Goal: Find contact information: Find contact information

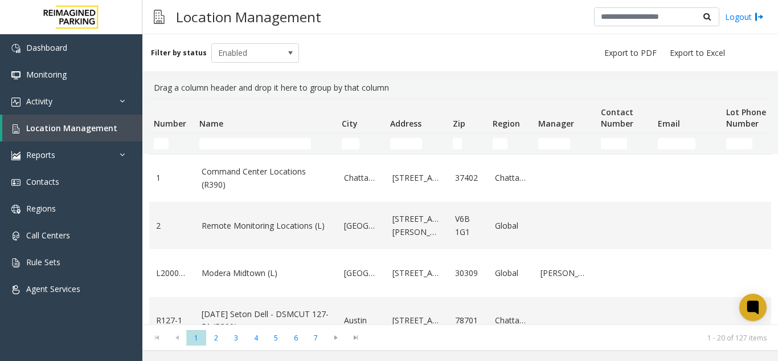
click at [349, 149] on td "City Filter" at bounding box center [361, 143] width 48 height 21
click at [351, 147] on input "City Filter" at bounding box center [351, 143] width 18 height 11
click at [236, 150] on td "Name Filter" at bounding box center [266, 143] width 142 height 21
click at [218, 148] on input "Name Filter" at bounding box center [255, 143] width 112 height 11
type input "*****"
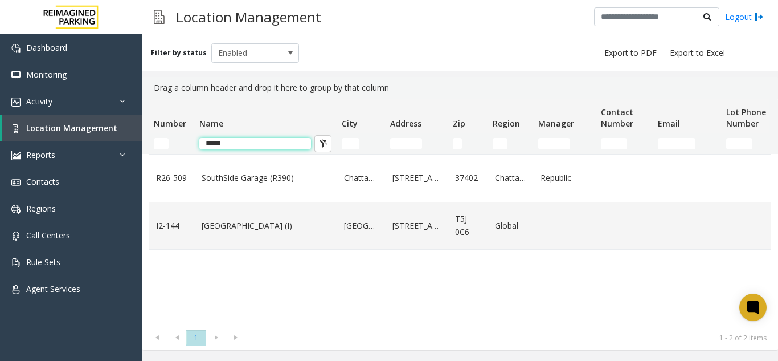
click at [263, 147] on input "*****" at bounding box center [255, 143] width 112 height 11
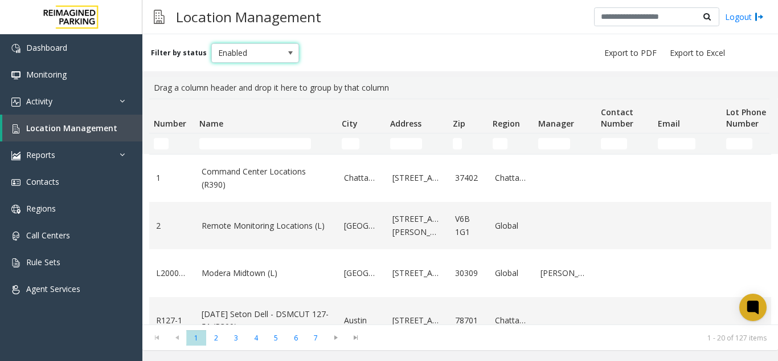
click at [240, 60] on span "Enabled" at bounding box center [246, 53] width 69 height 18
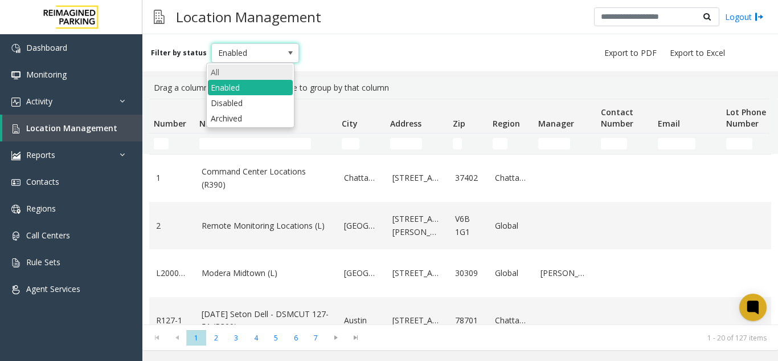
click at [242, 76] on li "All" at bounding box center [250, 71] width 85 height 15
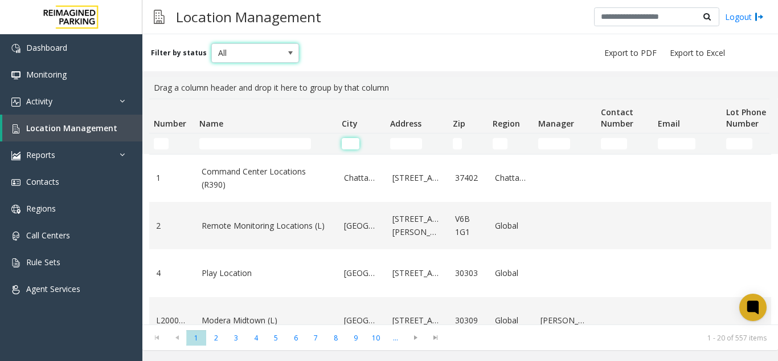
click at [349, 139] on input "City Filter" at bounding box center [351, 143] width 18 height 11
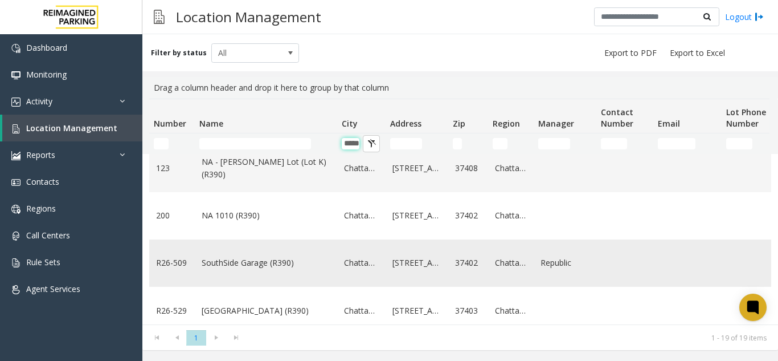
scroll to position [399, 0]
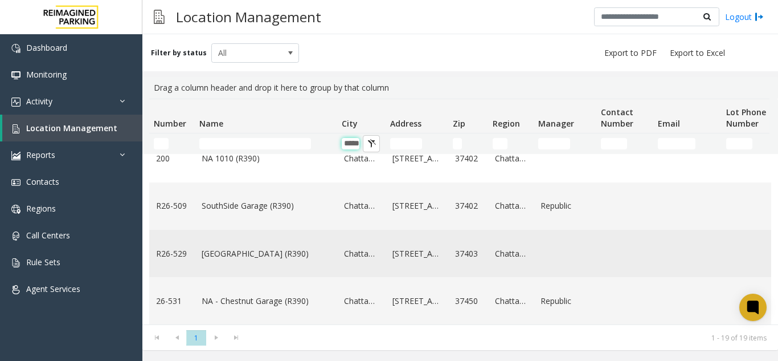
type input "*****"
click at [296, 255] on link "[GEOGRAPHIC_DATA] (R390)" at bounding box center [266, 253] width 129 height 13
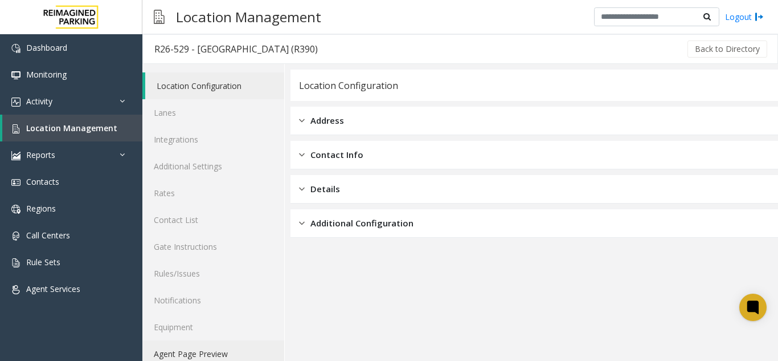
click at [272, 343] on link "Agent Page Preview" at bounding box center [213, 353] width 142 height 27
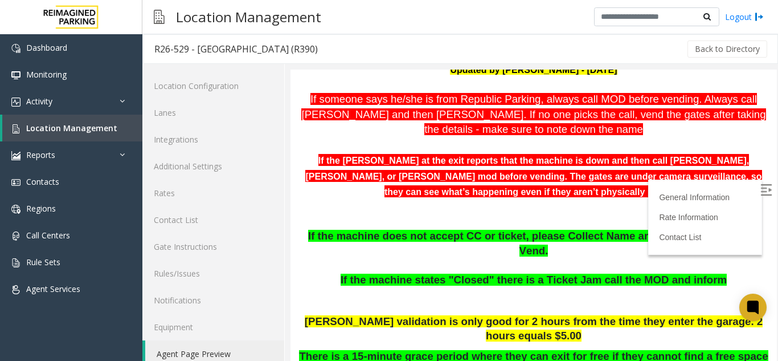
click at [760, 191] on img at bounding box center [765, 189] width 11 height 11
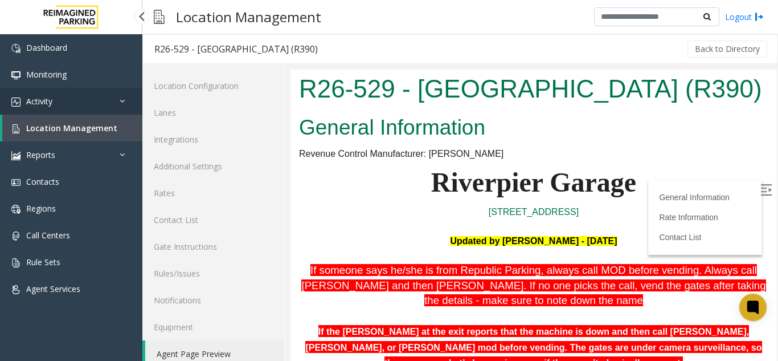
click at [87, 100] on link "Activity" at bounding box center [71, 101] width 142 height 27
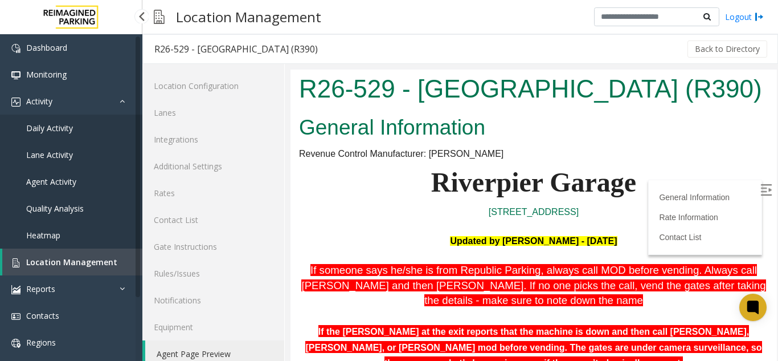
click at [81, 126] on link "Daily Activity" at bounding box center [71, 127] width 142 height 27
click at [106, 118] on link "Daily Activity" at bounding box center [71, 127] width 142 height 27
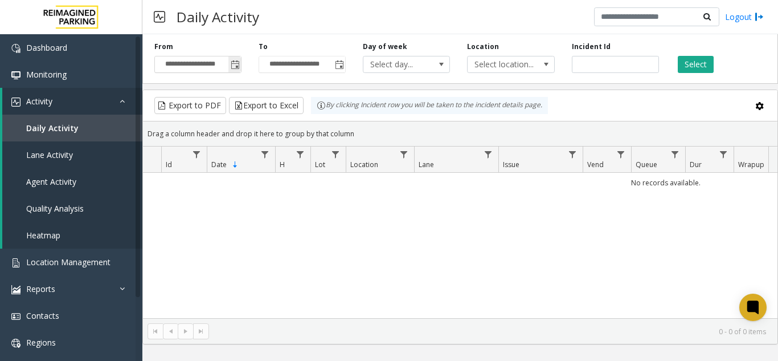
click at [235, 65] on span "Toggle popup" at bounding box center [235, 64] width 9 height 9
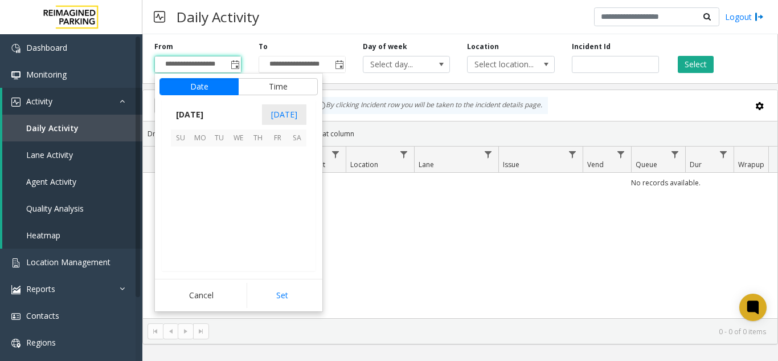
scroll to position [204415, 0]
click at [256, 211] on span "25" at bounding box center [257, 213] width 19 height 19
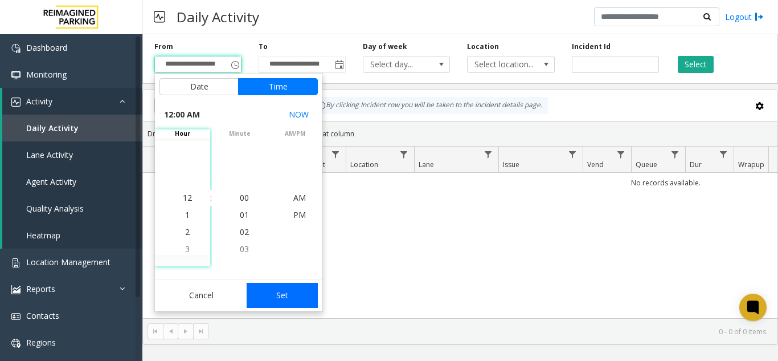
click at [290, 295] on button "Set" at bounding box center [283, 294] width 72 height 25
type input "**********"
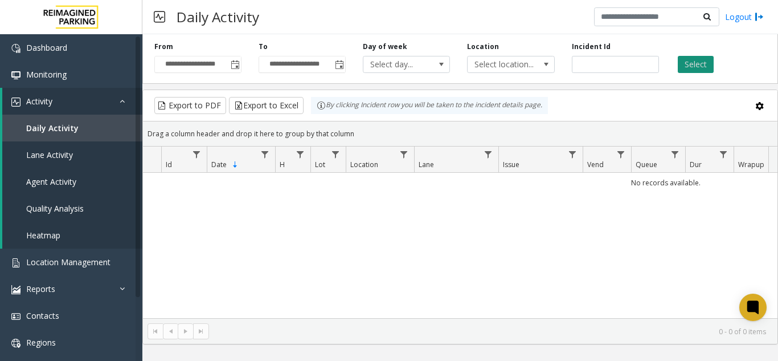
click at [699, 66] on button "Select" at bounding box center [696, 64] width 36 height 17
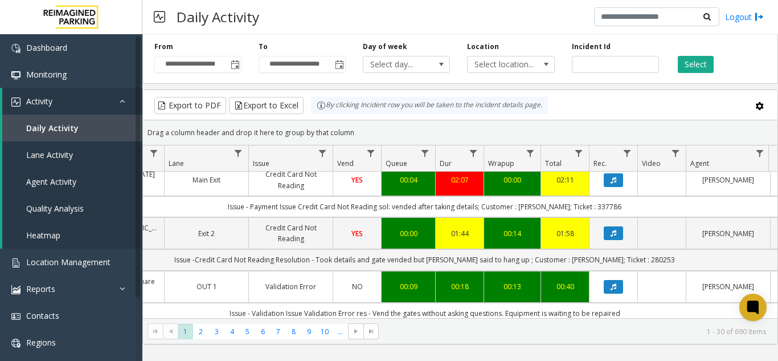
scroll to position [0, 250]
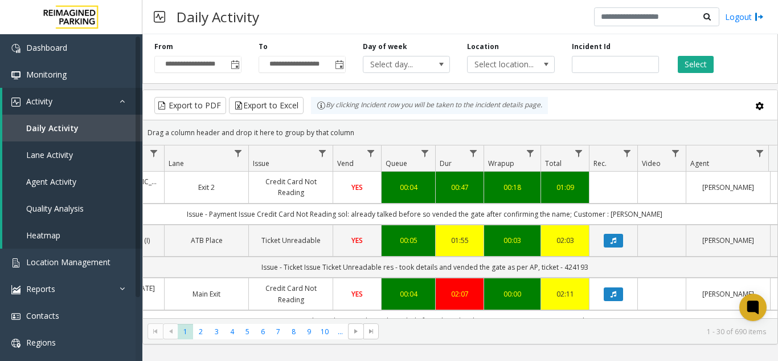
drag, startPoint x: 470, startPoint y: 318, endPoint x: 464, endPoint y: 318, distance: 5.7
click at [464, 318] on kendo-pager "* * * * * * * * * ** *** 1 2 3 4 5 6 7 8 9 10 ... 1 - 30 of 690 items" at bounding box center [460, 331] width 634 height 26
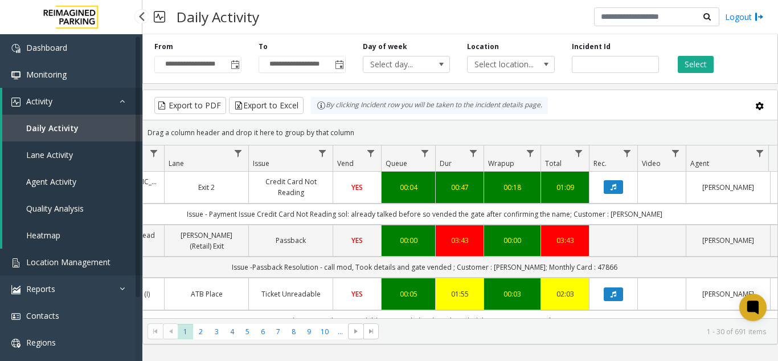
click at [104, 254] on link "Location Management" at bounding box center [71, 261] width 142 height 27
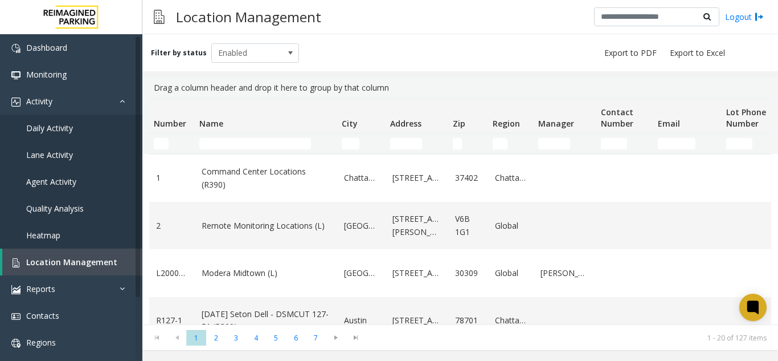
click at [275, 137] on td "Name Filter" at bounding box center [266, 143] width 142 height 21
click at [264, 138] on input "Name Filter" at bounding box center [255, 143] width 112 height 11
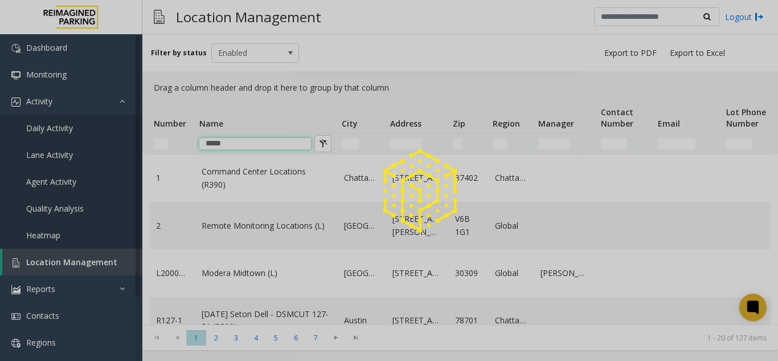
type input "*****"
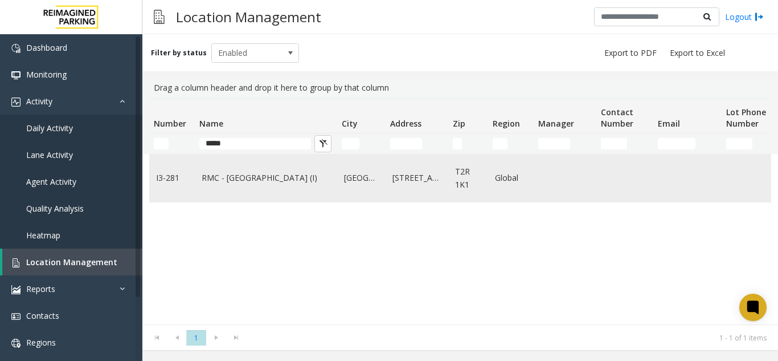
click at [271, 185] on td "RMC - Mount Royal Village (I)" at bounding box center [266, 177] width 142 height 47
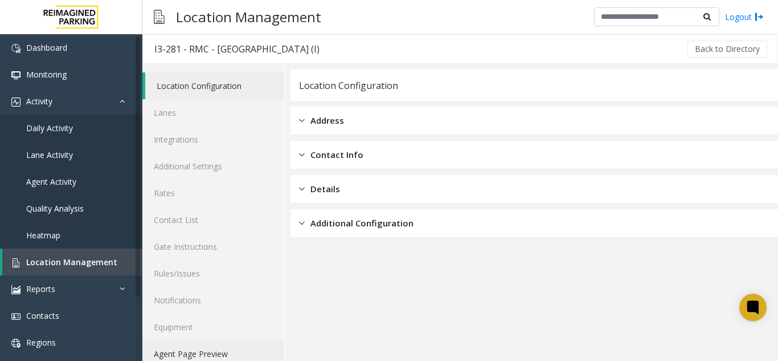
click at [230, 354] on link "Agent Page Preview" at bounding box center [213, 353] width 142 height 27
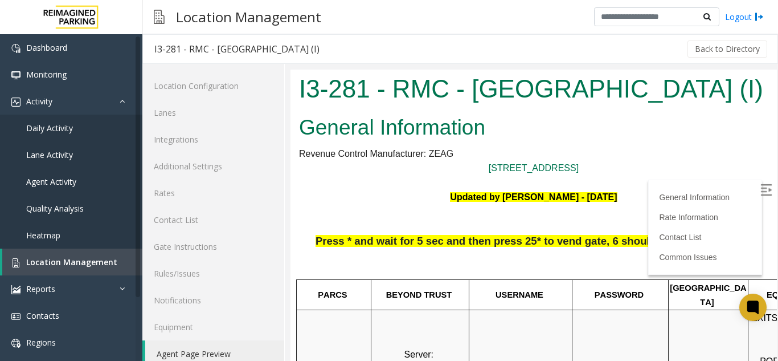
click at [760, 184] on img at bounding box center [765, 189] width 11 height 11
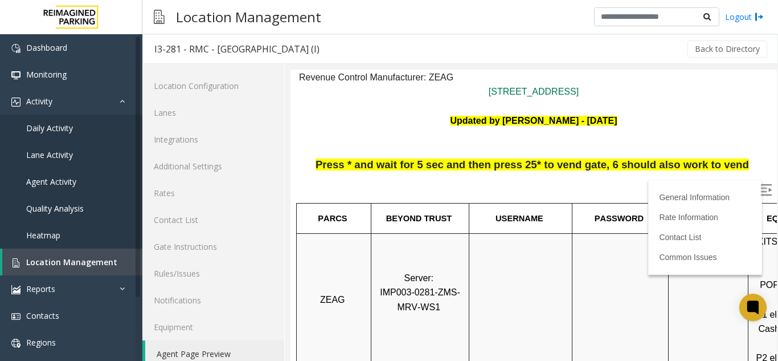
scroll to position [171, 0]
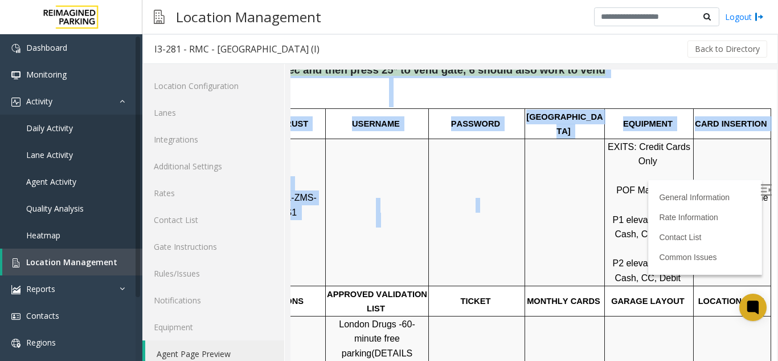
drag, startPoint x: 677, startPoint y: 259, endPoint x: 835, endPoint y: 255, distance: 157.8
click at [633, 204] on html "I3-281 - RMC - Mount Royal Village (I) General Information Revenue Control Manu…" at bounding box center [390, 52] width 486 height 306
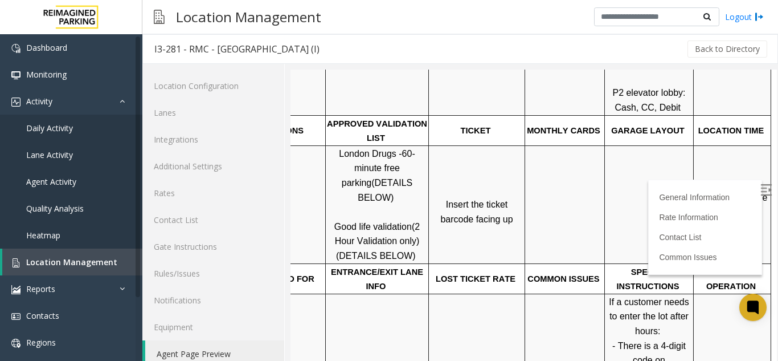
scroll to position [342, 161]
click at [719, 192] on span "Click Here for the local time" at bounding box center [733, 204] width 73 height 24
click at [85, 265] on span "Location Management" at bounding box center [71, 261] width 91 height 11
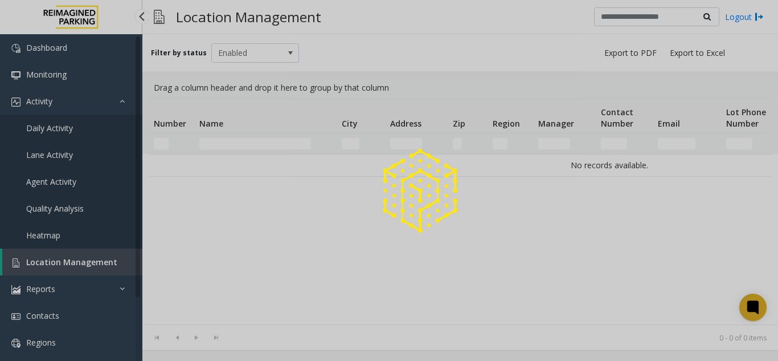
drag, startPoint x: 85, startPoint y: 265, endPoint x: 394, endPoint y: 108, distance: 346.7
click at [112, 247] on div at bounding box center [389, 180] width 778 height 361
click at [239, 142] on div at bounding box center [389, 180] width 778 height 361
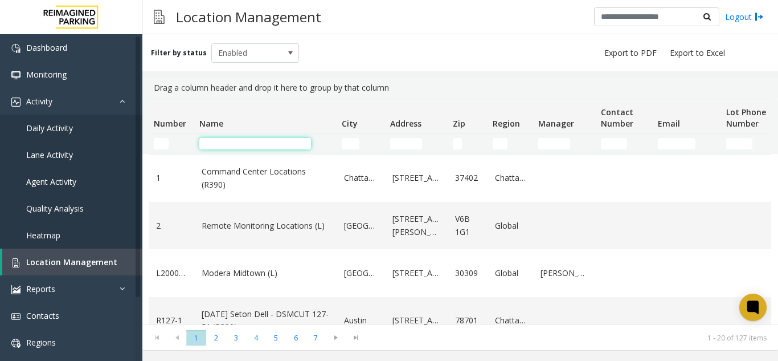
click at [239, 142] on input "Name Filter" at bounding box center [255, 143] width 112 height 11
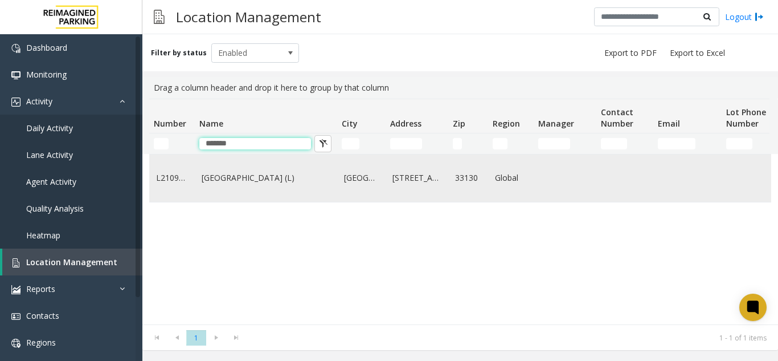
type input "*******"
click at [254, 190] on td "[GEOGRAPHIC_DATA] (L)" at bounding box center [266, 177] width 142 height 47
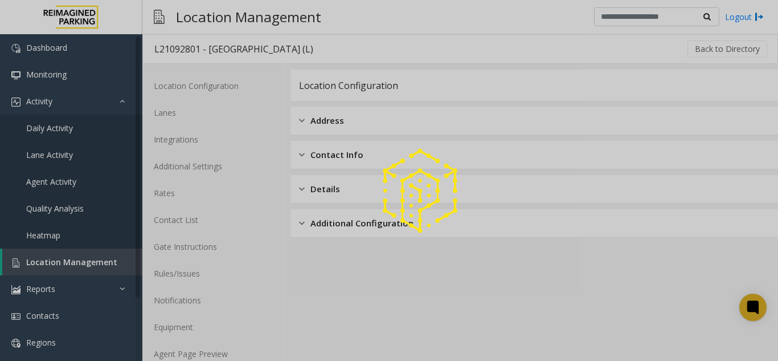
click at [170, 359] on div at bounding box center [389, 180] width 778 height 361
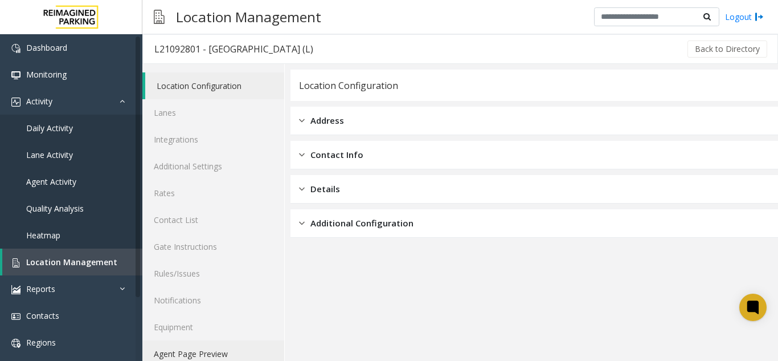
click at [170, 359] on link "Agent Page Preview" at bounding box center [213, 353] width 142 height 27
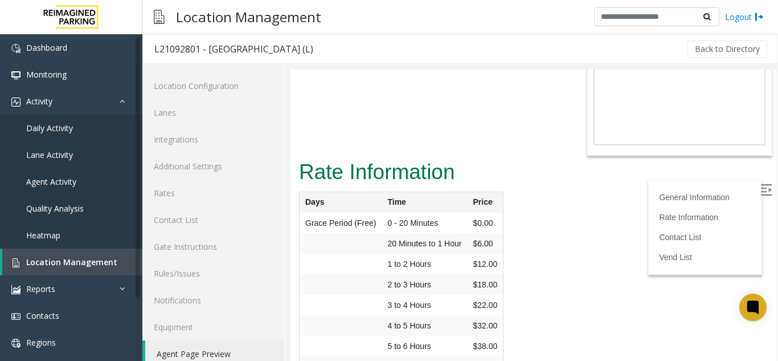
scroll to position [3360, 0]
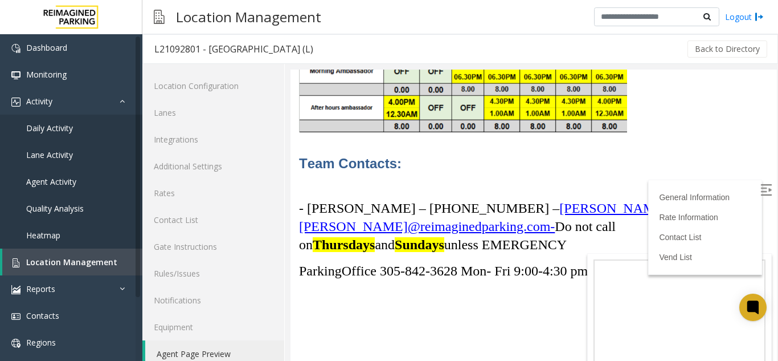
click at [760, 189] on img at bounding box center [765, 189] width 11 height 11
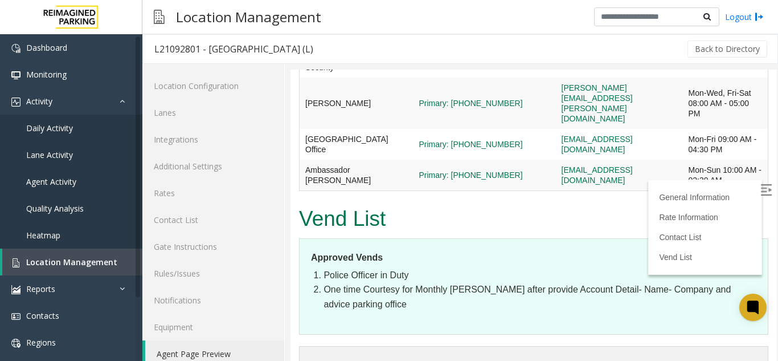
scroll to position [3893, 0]
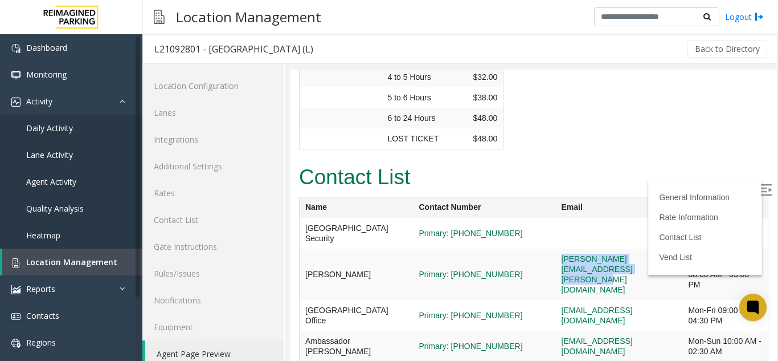
drag, startPoint x: 679, startPoint y: 251, endPoint x: 531, endPoint y: 246, distance: 148.7
click at [556, 248] on td "kristell.jimenez@reimaginedparking.com" at bounding box center [619, 273] width 127 height 51
copy link "kristell.jimenez@reimaginedparking.com"
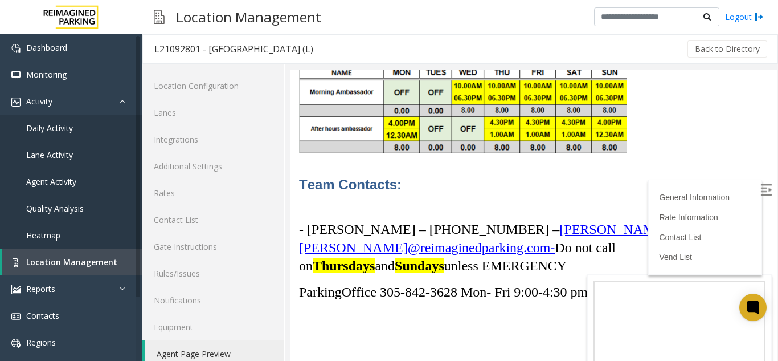
scroll to position [3210, 0]
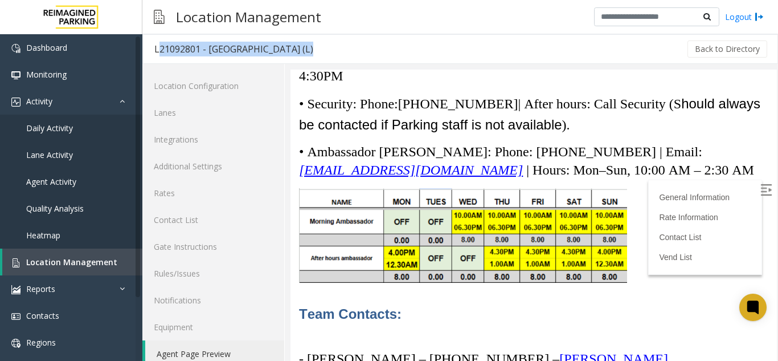
drag, startPoint x: 330, startPoint y: 44, endPoint x: 147, endPoint y: 44, distance: 183.4
click at [147, 44] on div "L21092801 - Brickell City Centre (L) Back to Directory" at bounding box center [460, 49] width 636 height 30
copy div "L21092801 - Brickell City Centre (L)"
click at [81, 260] on span "Location Management" at bounding box center [71, 261] width 91 height 11
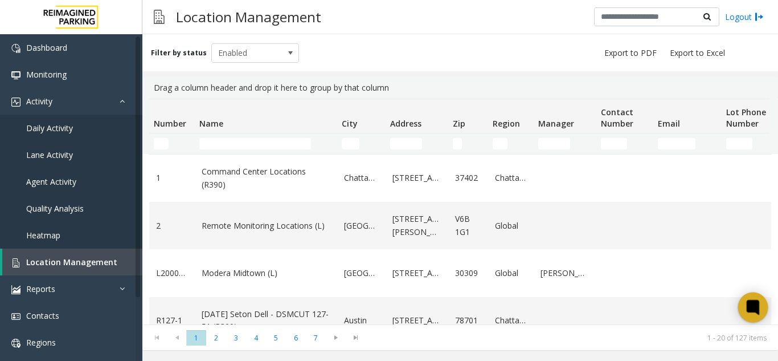
click at [743, 309] on div at bounding box center [753, 307] width 30 height 30
click at [92, 120] on link "Daily Activity" at bounding box center [71, 127] width 142 height 27
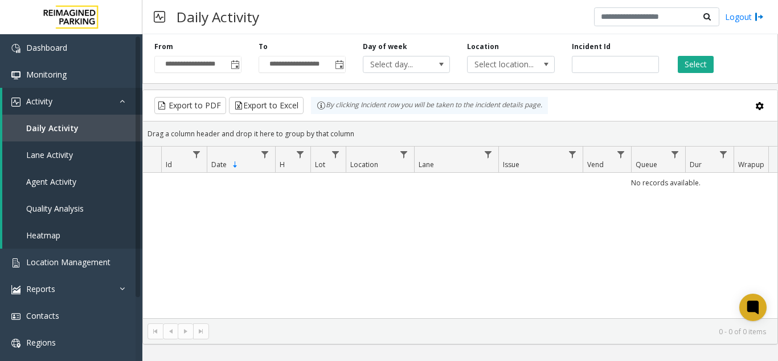
click at [247, 69] on div "**********" at bounding box center [198, 57] width 104 height 31
click at [240, 69] on span "Toggle popup" at bounding box center [235, 64] width 9 height 9
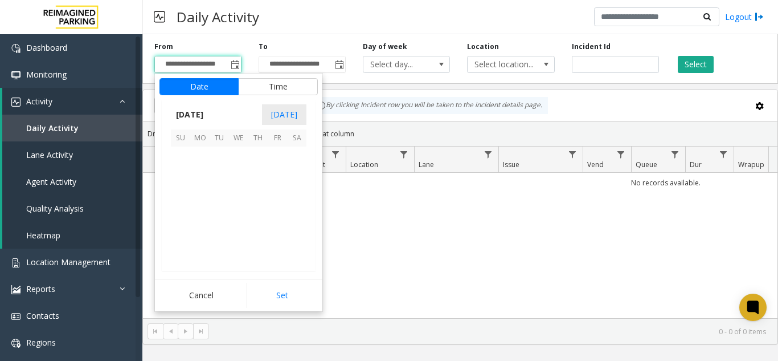
scroll to position [204415, 0]
click at [253, 210] on span "25" at bounding box center [257, 213] width 19 height 19
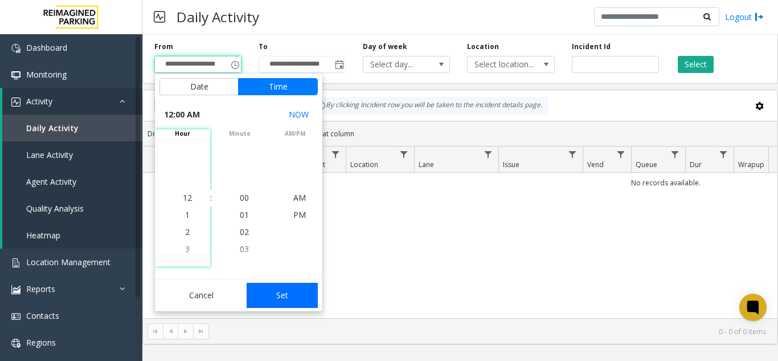
click at [288, 293] on button "Set" at bounding box center [283, 294] width 72 height 25
type input "**********"
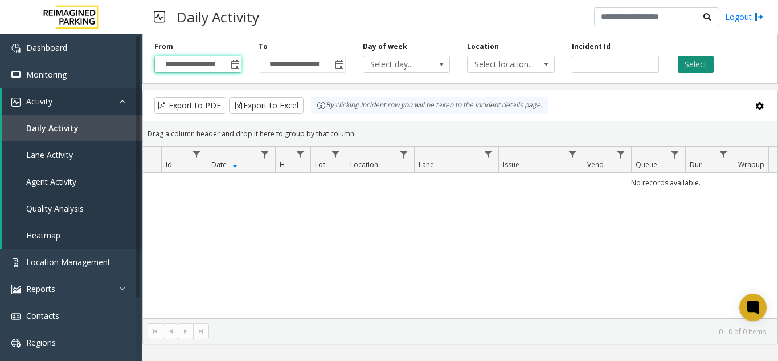
click at [710, 67] on button "Select" at bounding box center [696, 64] width 36 height 17
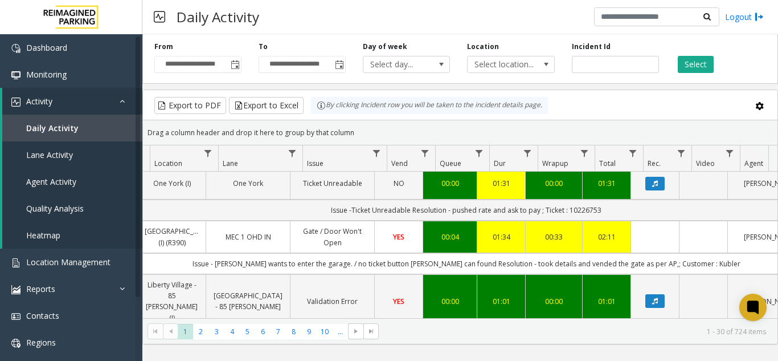
scroll to position [0, 223]
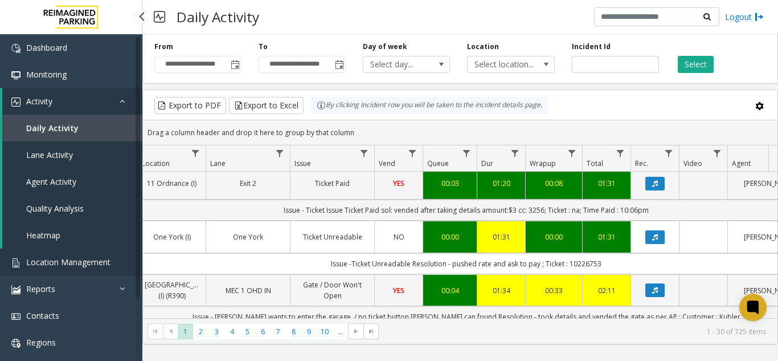
click at [104, 252] on link "Location Management" at bounding box center [71, 261] width 142 height 27
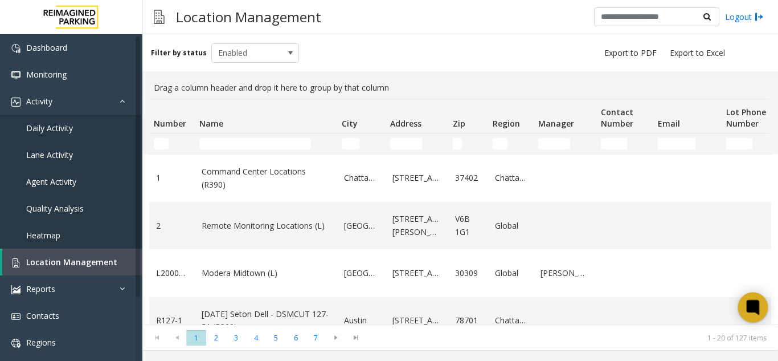
click at [747, 305] on icon at bounding box center [753, 307] width 13 height 15
click at [91, 133] on link "Daily Activity" at bounding box center [71, 127] width 142 height 27
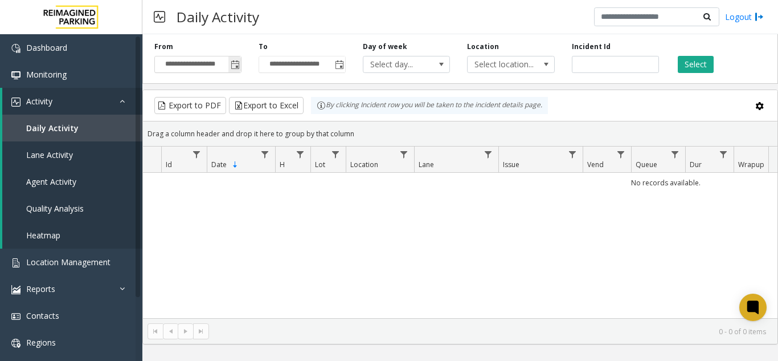
click at [232, 69] on span "Toggle popup" at bounding box center [235, 64] width 9 height 9
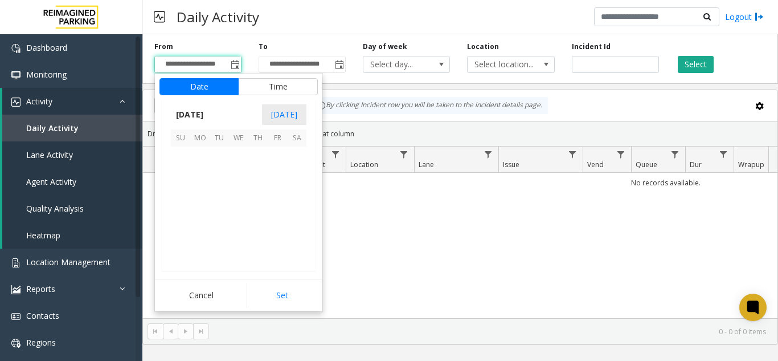
scroll to position [204415, 0]
click at [233, 213] on span "24" at bounding box center [238, 213] width 19 height 19
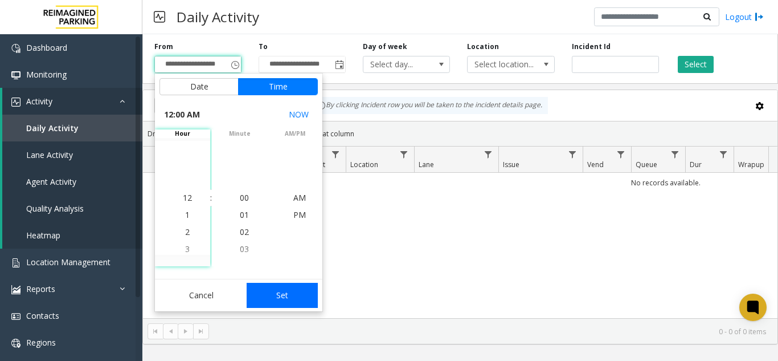
click at [288, 302] on button "Set" at bounding box center [283, 294] width 72 height 25
type input "**********"
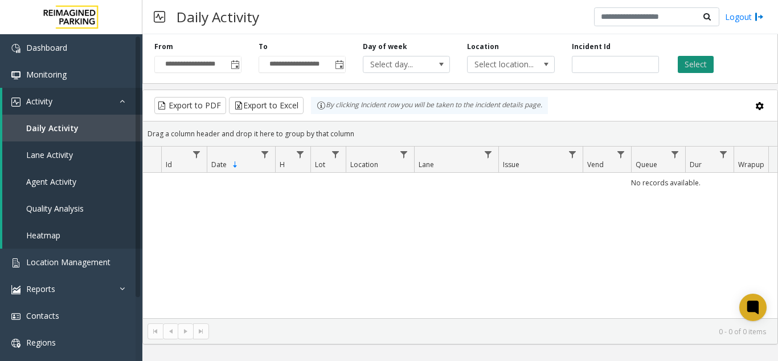
click at [705, 69] on button "Select" at bounding box center [696, 64] width 36 height 17
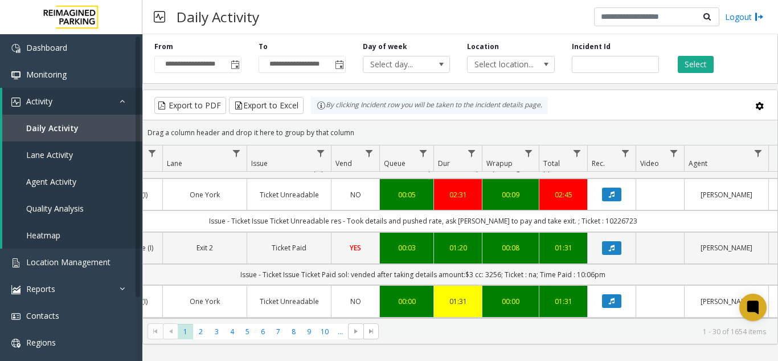
scroll to position [0, 252]
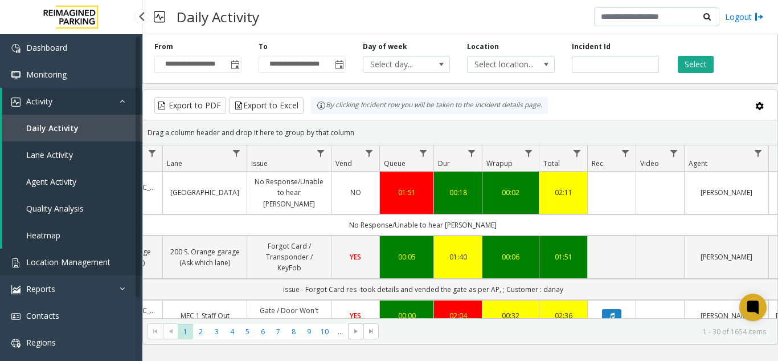
click at [95, 260] on span "Location Management" at bounding box center [68, 261] width 84 height 11
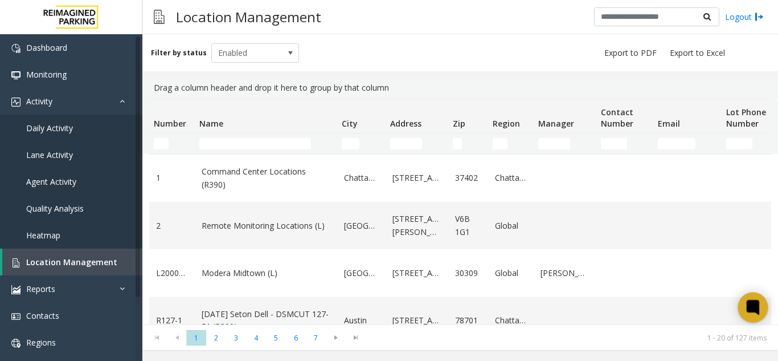
click at [751, 317] on div at bounding box center [753, 307] width 30 height 30
click at [749, 310] on icon at bounding box center [752, 306] width 9 height 9
click at [75, 120] on link "Daily Activity" at bounding box center [71, 127] width 142 height 27
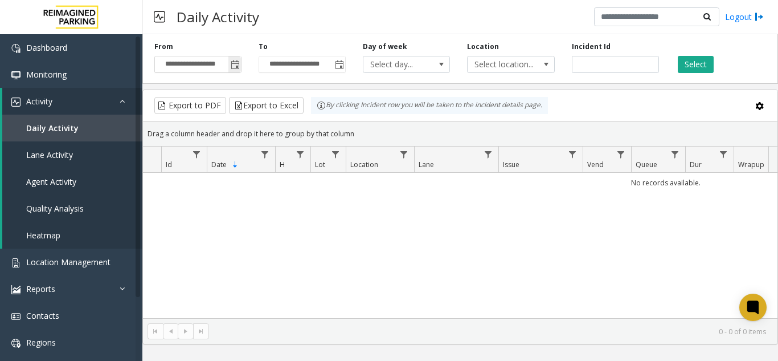
click at [237, 68] on span "Toggle popup" at bounding box center [235, 64] width 9 height 9
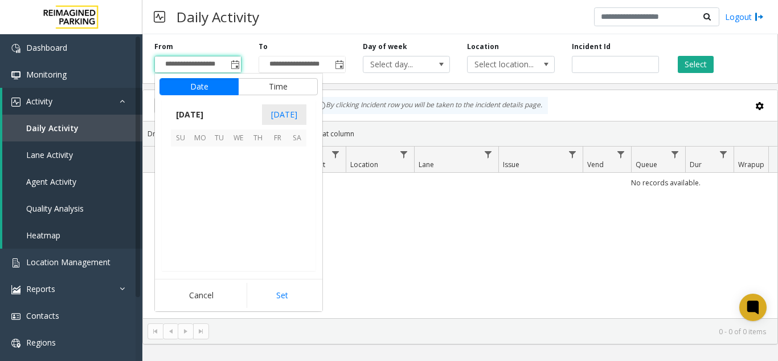
scroll to position [204415, 0]
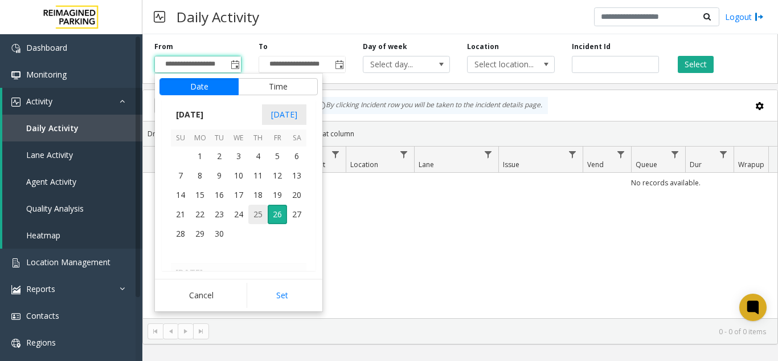
click at [257, 207] on span "25" at bounding box center [257, 213] width 19 height 19
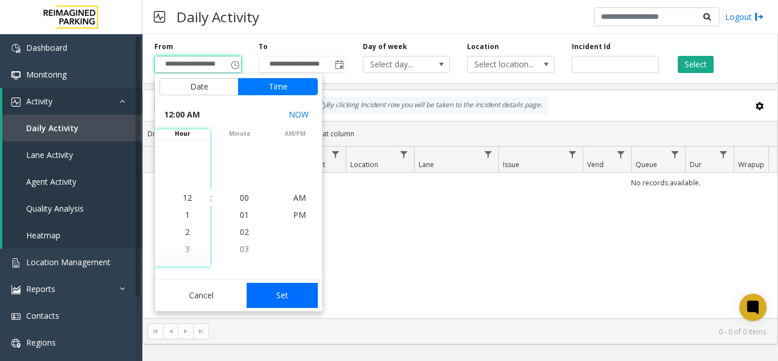
click at [275, 288] on button "Set" at bounding box center [283, 294] width 72 height 25
type input "**********"
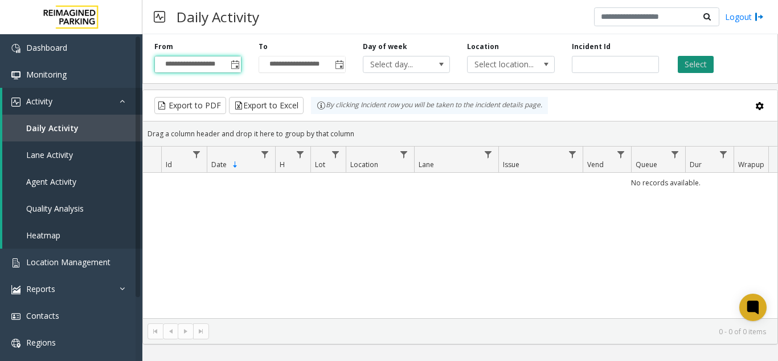
click at [699, 70] on button "Select" at bounding box center [696, 64] width 36 height 17
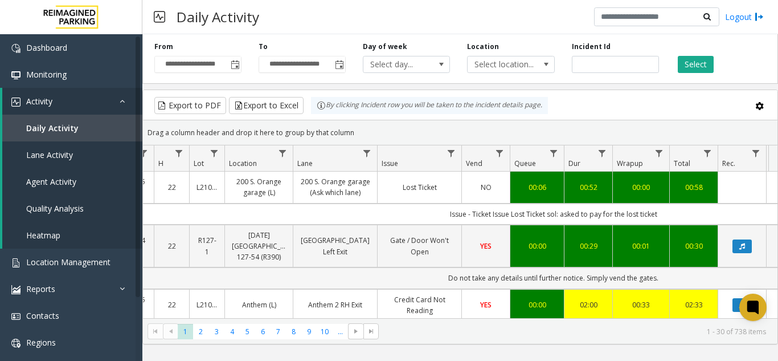
scroll to position [57, 121]
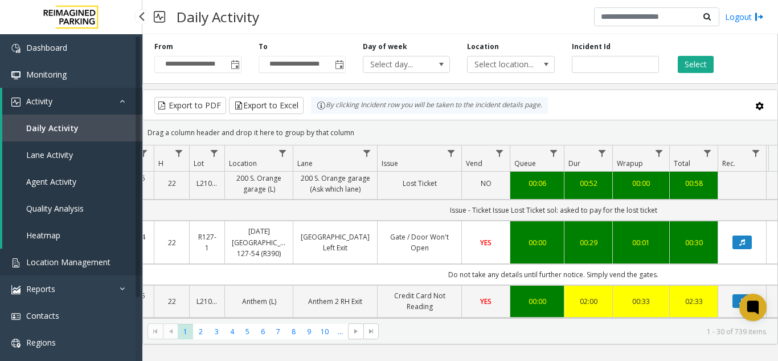
click at [122, 254] on link "Location Management" at bounding box center [71, 261] width 142 height 27
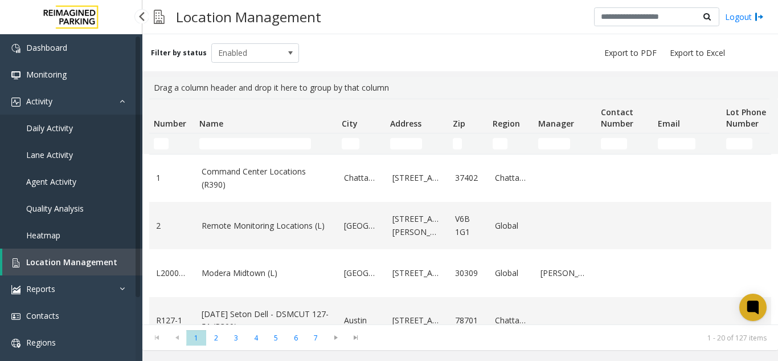
click at [71, 119] on link "Daily Activity" at bounding box center [71, 127] width 142 height 27
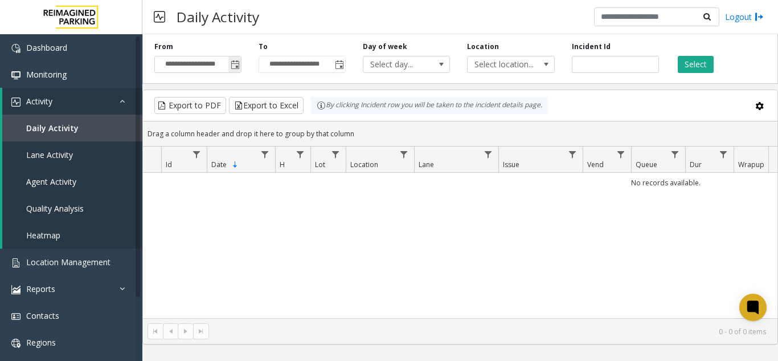
click at [236, 72] on span "Toggle popup" at bounding box center [234, 64] width 13 height 18
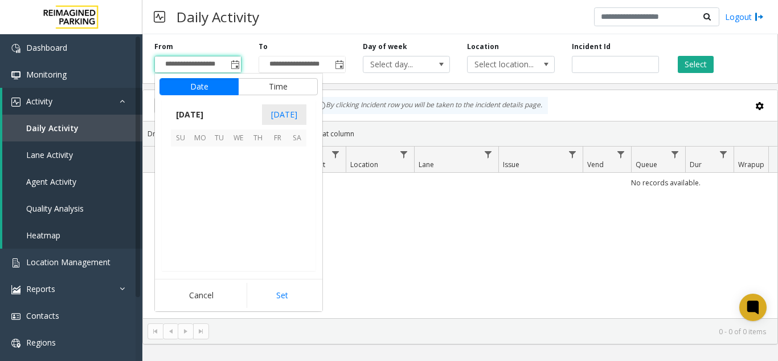
scroll to position [204415, 0]
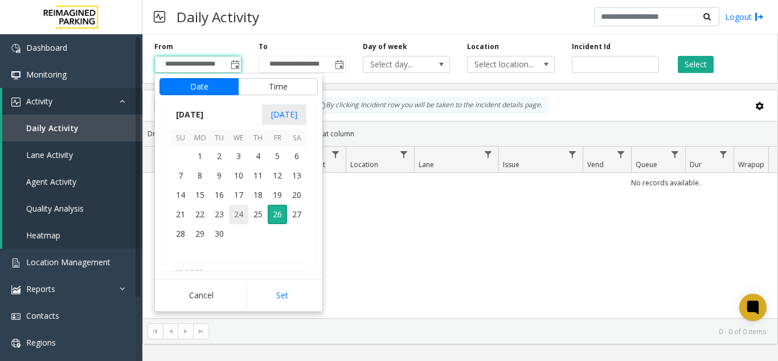
click at [243, 214] on span "24" at bounding box center [238, 213] width 19 height 19
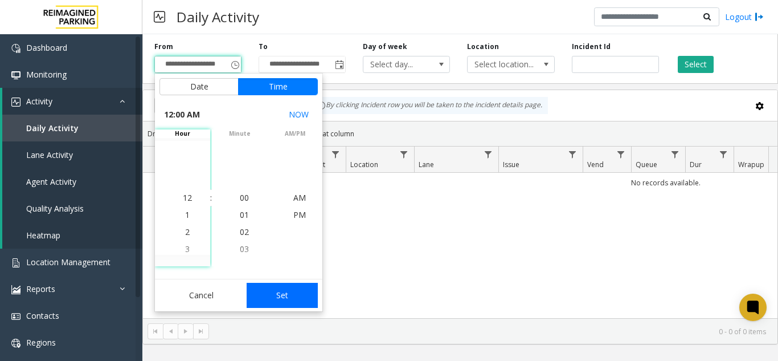
click at [281, 289] on button "Set" at bounding box center [283, 294] width 72 height 25
type input "**********"
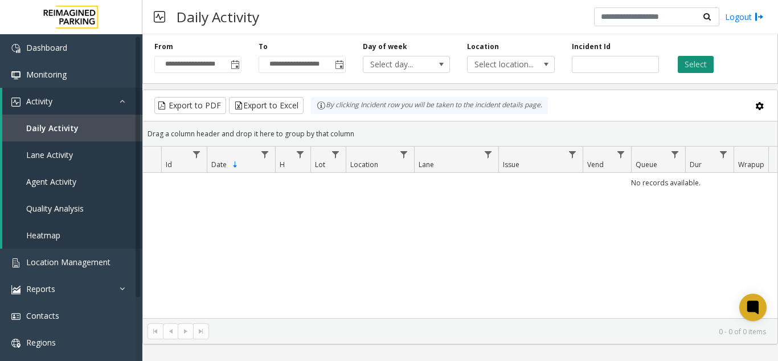
click at [688, 70] on button "Select" at bounding box center [696, 64] width 36 height 17
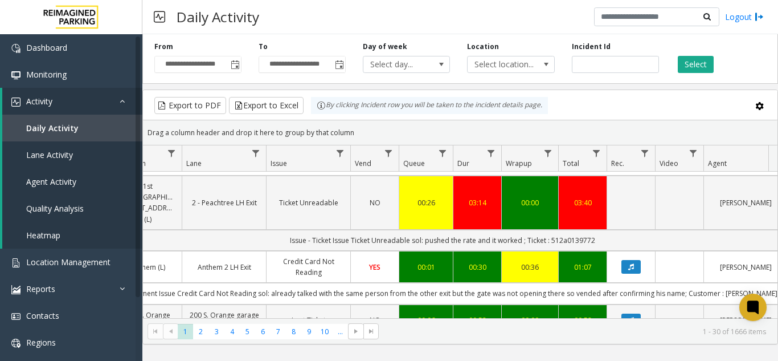
scroll to position [0, 232]
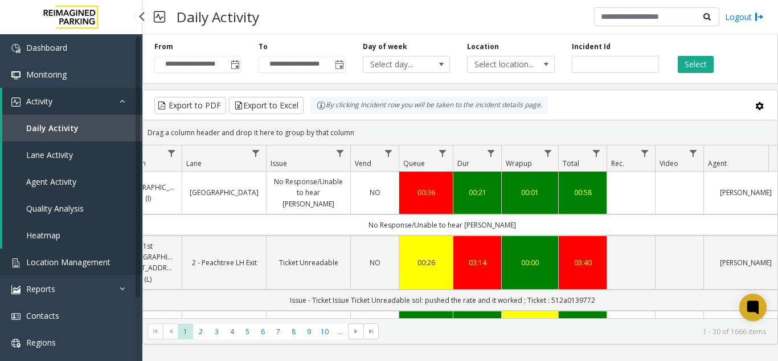
click at [84, 255] on link "Location Management" at bounding box center [71, 261] width 142 height 27
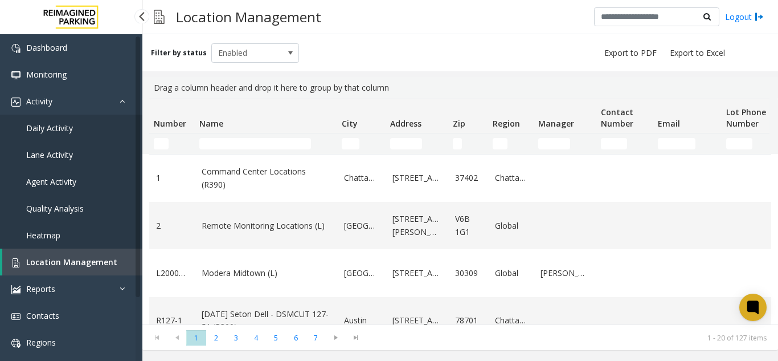
click at [76, 127] on link "Daily Activity" at bounding box center [71, 127] width 142 height 27
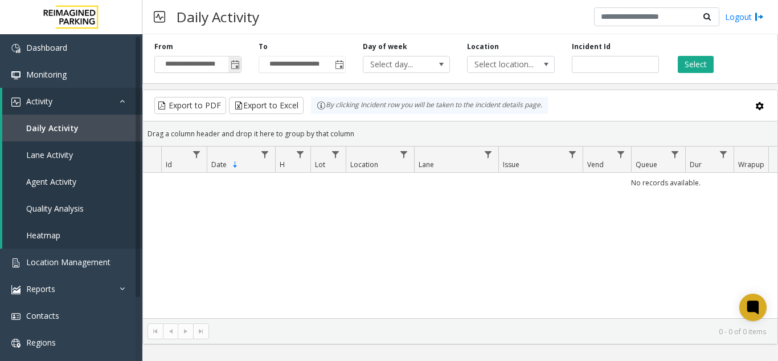
click at [234, 67] on span "Toggle popup" at bounding box center [235, 64] width 9 height 9
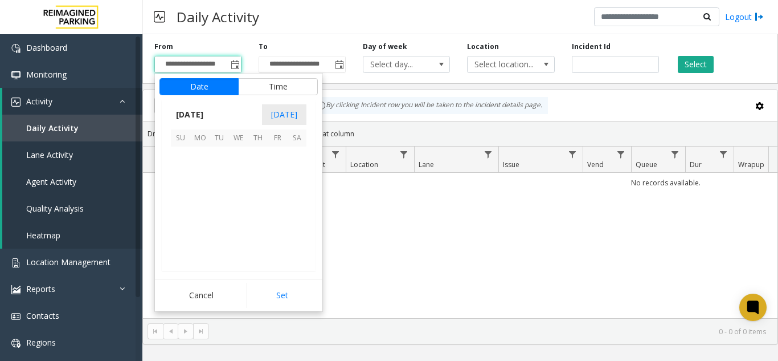
scroll to position [204415, 0]
click at [241, 215] on span "24" at bounding box center [238, 213] width 19 height 19
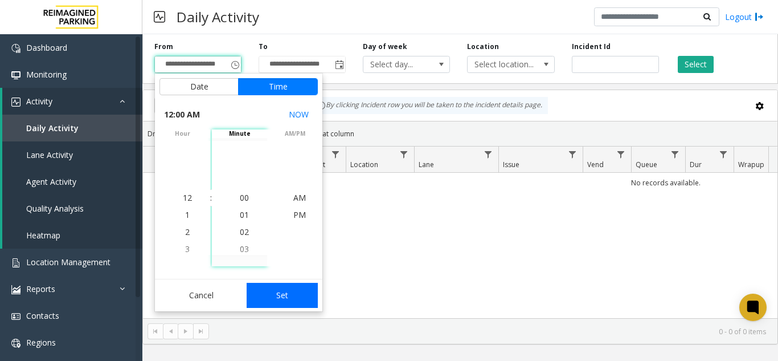
click at [285, 302] on button "Set" at bounding box center [283, 294] width 72 height 25
type input "**********"
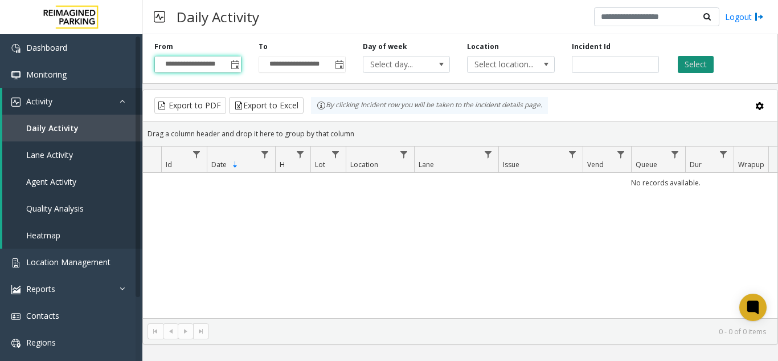
click at [691, 72] on button "Select" at bounding box center [696, 64] width 36 height 17
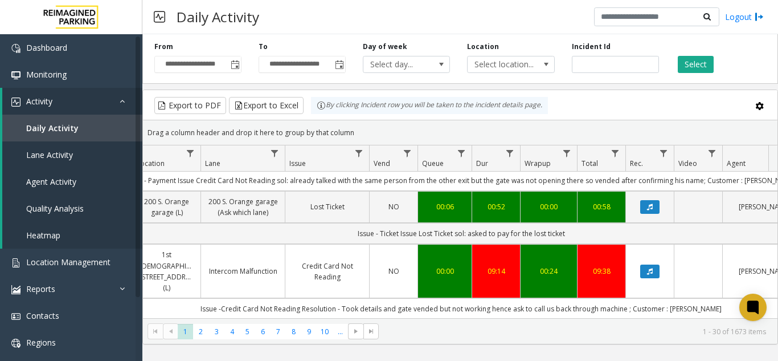
scroll to position [0, 185]
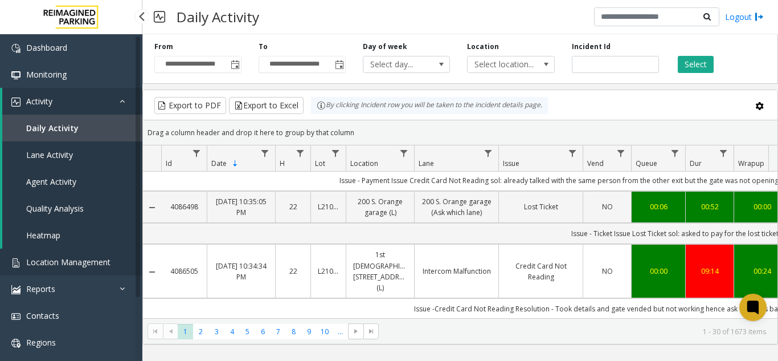
click at [99, 265] on span "Location Management" at bounding box center [68, 261] width 84 height 11
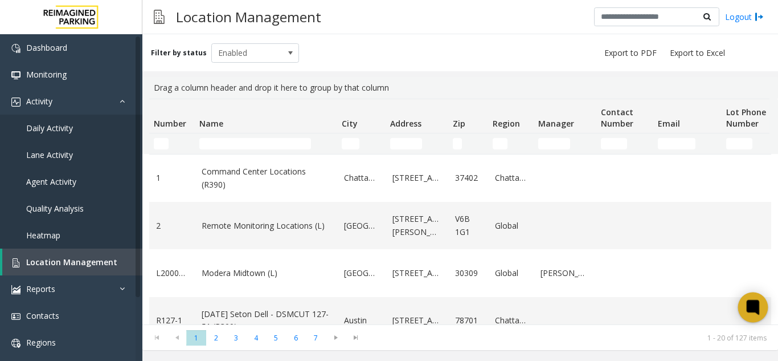
click at [752, 310] on icon at bounding box center [752, 306] width 9 height 9
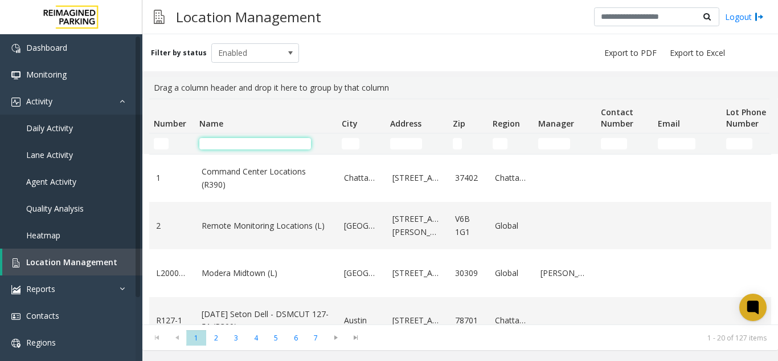
click at [235, 141] on input "Name Filter" at bounding box center [255, 143] width 112 height 11
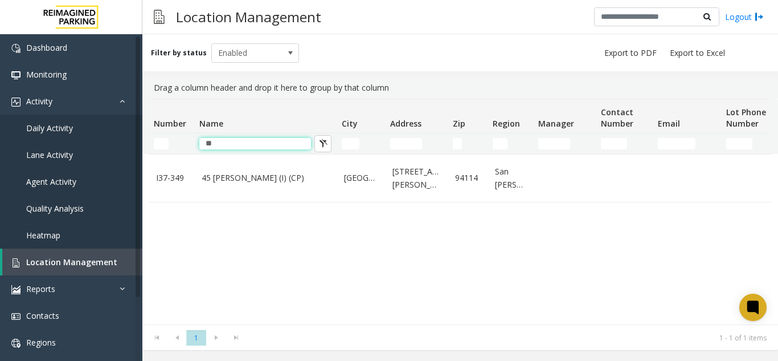
type input "**"
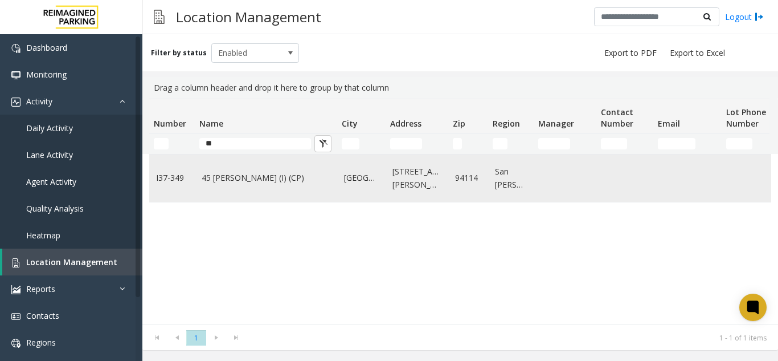
click at [249, 173] on link "45 [PERSON_NAME] (I) (CP)" at bounding box center [266, 177] width 129 height 13
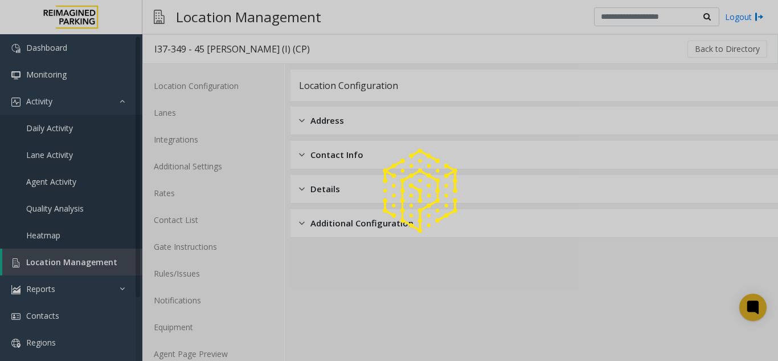
click at [257, 346] on div at bounding box center [389, 180] width 778 height 361
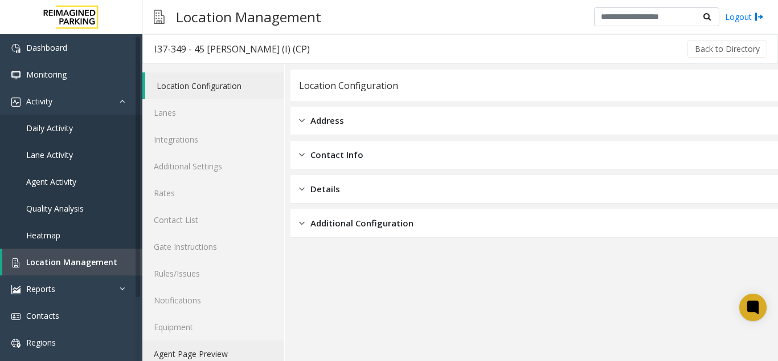
click at [257, 346] on link "Agent Page Preview" at bounding box center [213, 353] width 142 height 27
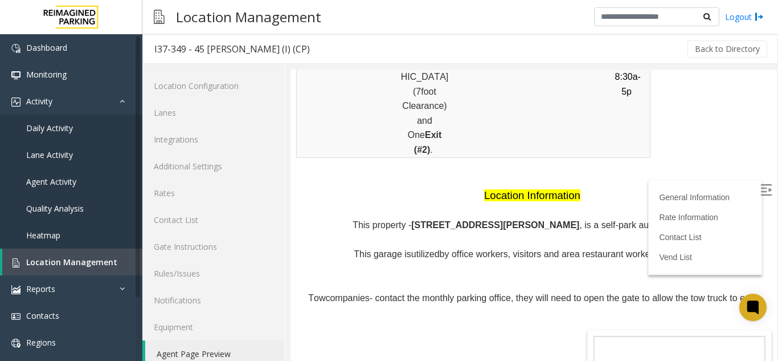
scroll to position [990, 0]
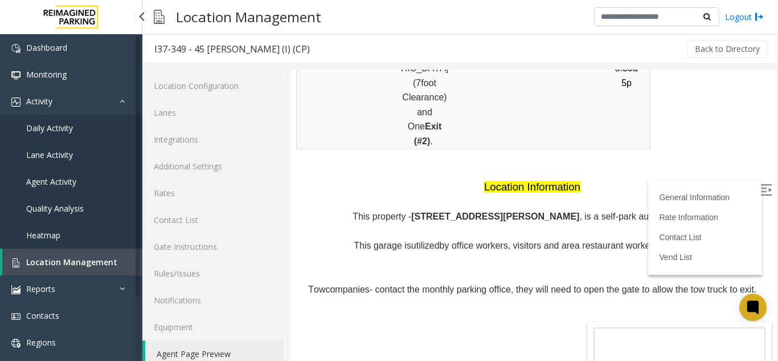
click at [125, 253] on link "Location Management" at bounding box center [72, 261] width 140 height 27
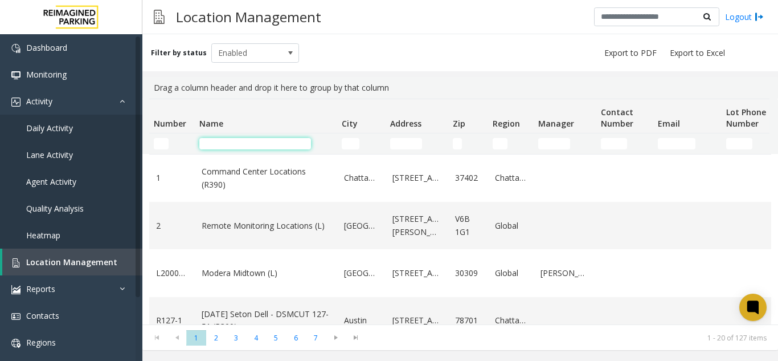
click at [279, 141] on input "Name Filter" at bounding box center [255, 143] width 112 height 11
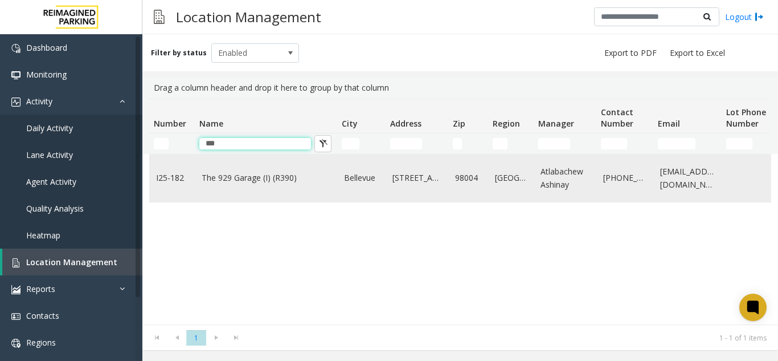
type input "***"
click at [268, 177] on link "The 929 Garage (I) (R390)" at bounding box center [266, 177] width 129 height 13
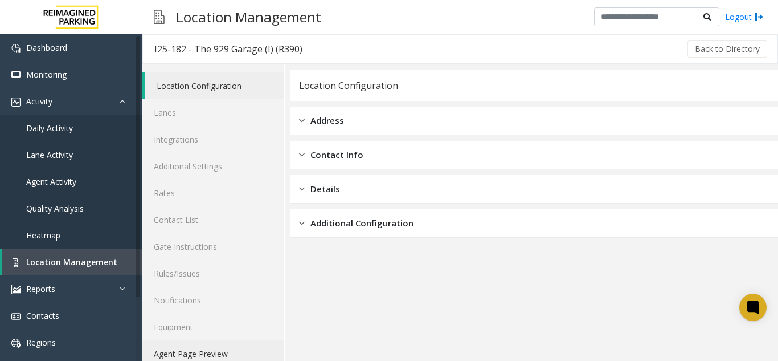
click at [184, 360] on link "Agent Page Preview" at bounding box center [213, 353] width 142 height 27
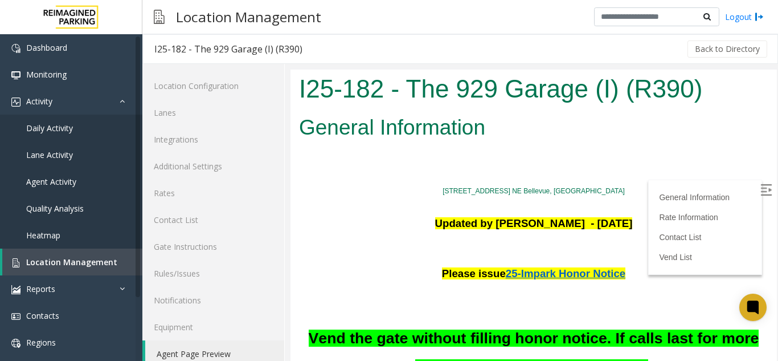
click at [760, 193] on img at bounding box center [765, 189] width 11 height 11
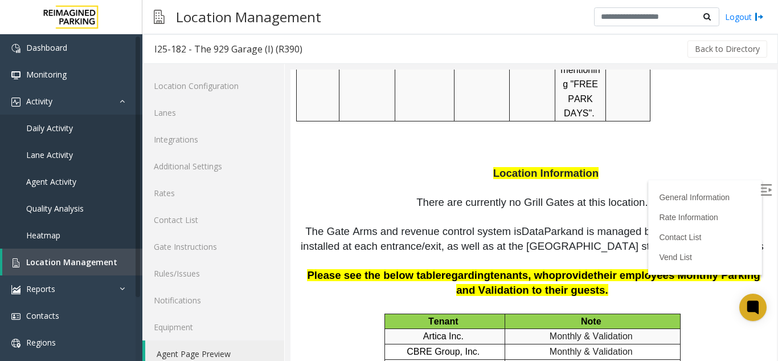
scroll to position [1880, 0]
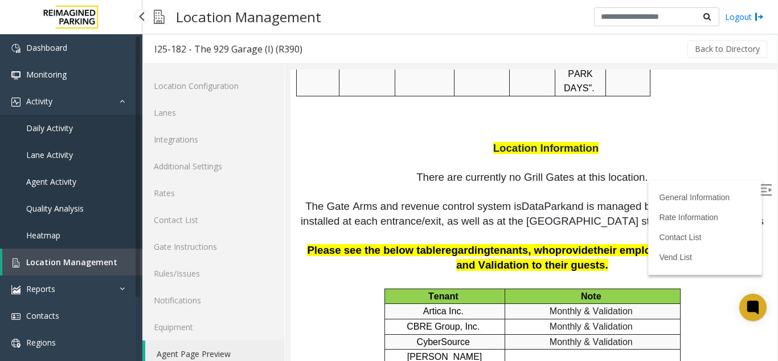
click at [105, 258] on span "Location Management" at bounding box center [71, 261] width 91 height 11
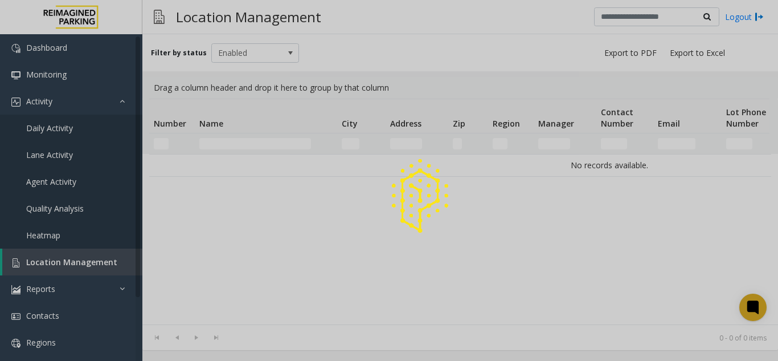
click at [259, 145] on div at bounding box center [389, 180] width 778 height 361
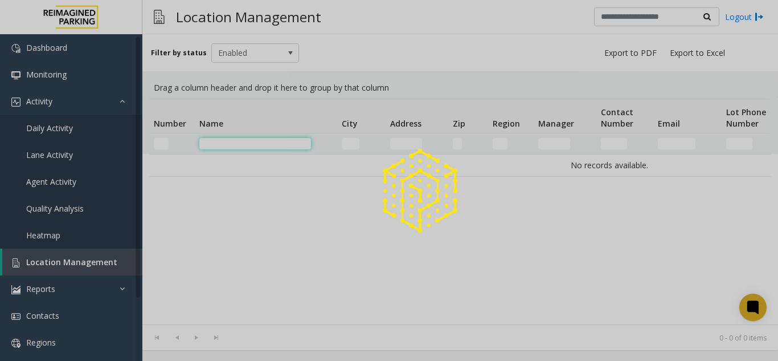
click at [259, 145] on input "Name Filter" at bounding box center [255, 143] width 112 height 11
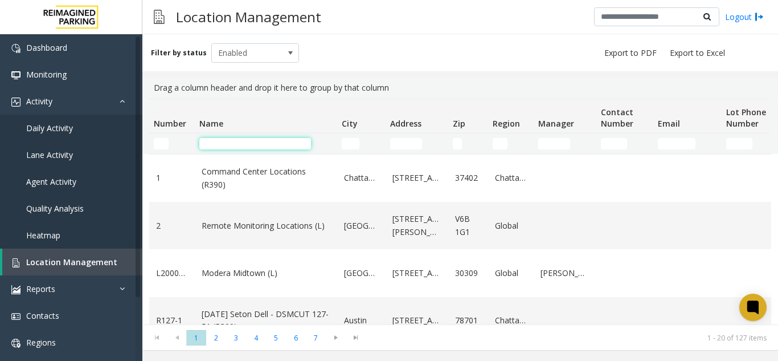
click at [259, 145] on input "Name Filter" at bounding box center [255, 143] width 112 height 11
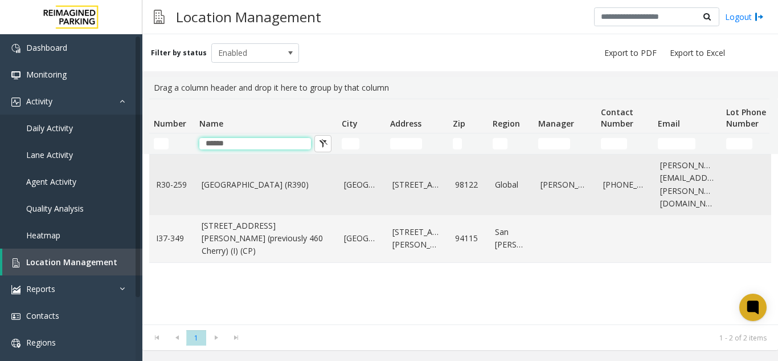
type input "******"
click at [241, 170] on td "[GEOGRAPHIC_DATA] (R390)" at bounding box center [266, 184] width 142 height 60
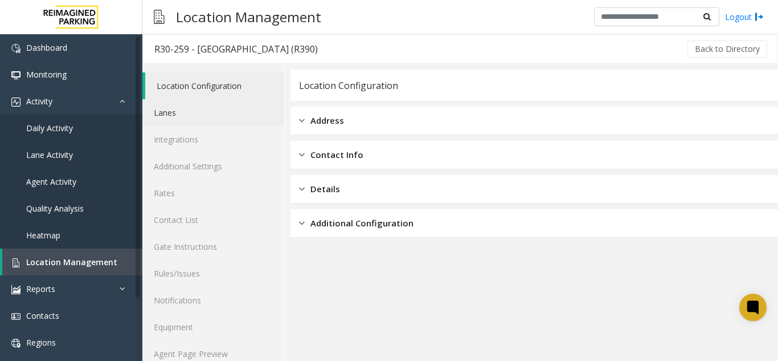
click at [193, 124] on link "Lanes" at bounding box center [213, 112] width 142 height 27
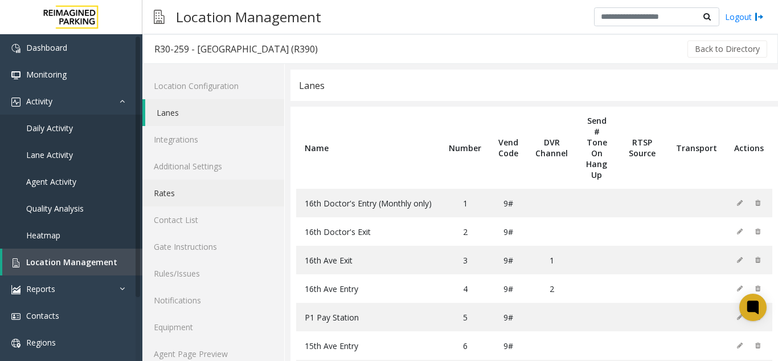
click at [184, 200] on link "Rates" at bounding box center [213, 192] width 142 height 27
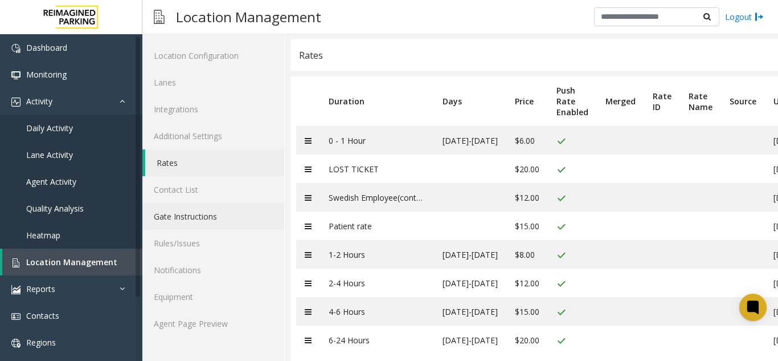
scroll to position [55, 0]
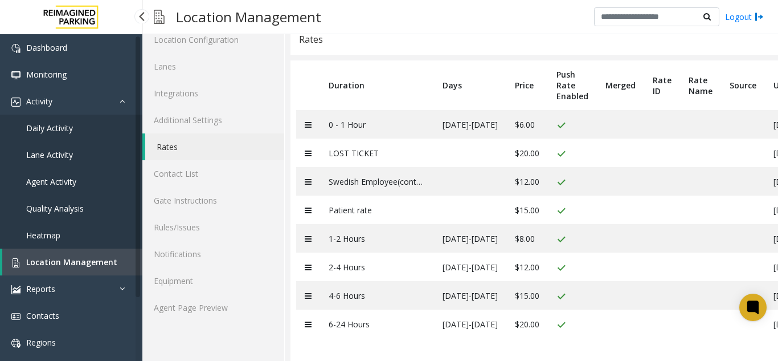
click at [118, 259] on link "Location Management" at bounding box center [72, 261] width 140 height 27
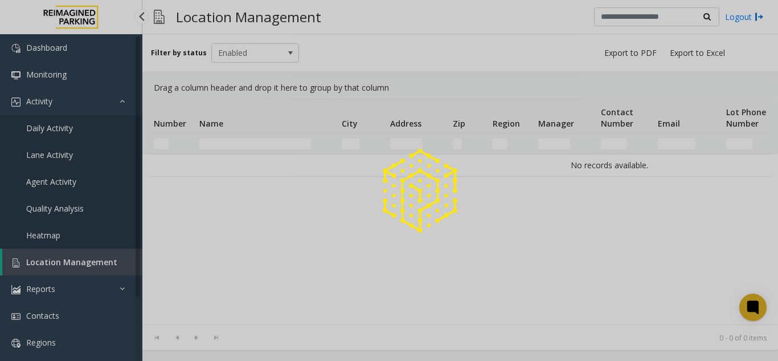
click at [118, 259] on div at bounding box center [389, 180] width 778 height 361
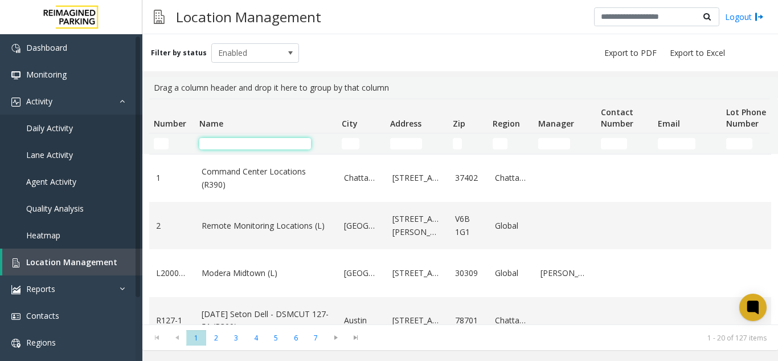
click at [286, 146] on input "Name Filter" at bounding box center [255, 143] width 112 height 11
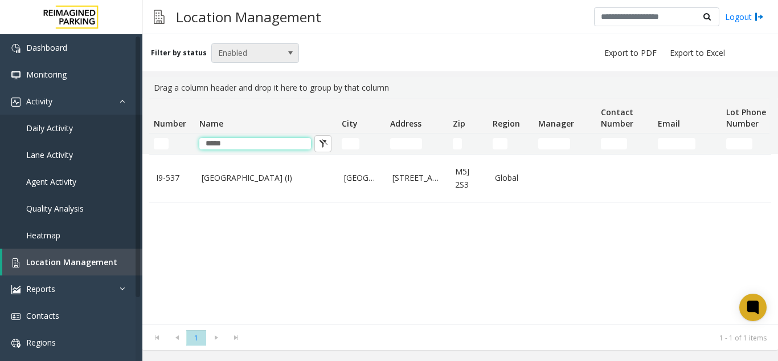
type input "*****"
click at [254, 60] on span "Enabled" at bounding box center [246, 53] width 69 height 18
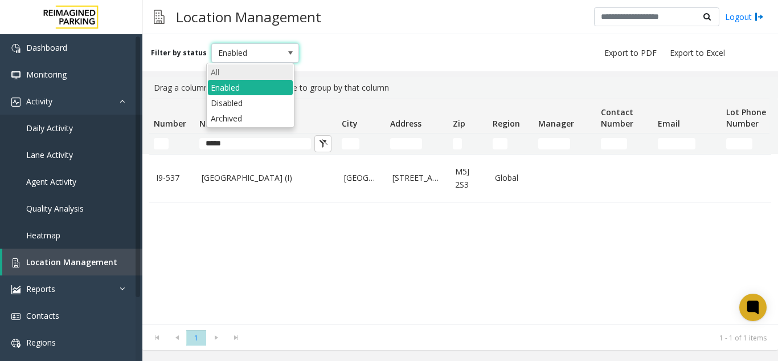
click at [252, 65] on li "All" at bounding box center [250, 71] width 85 height 15
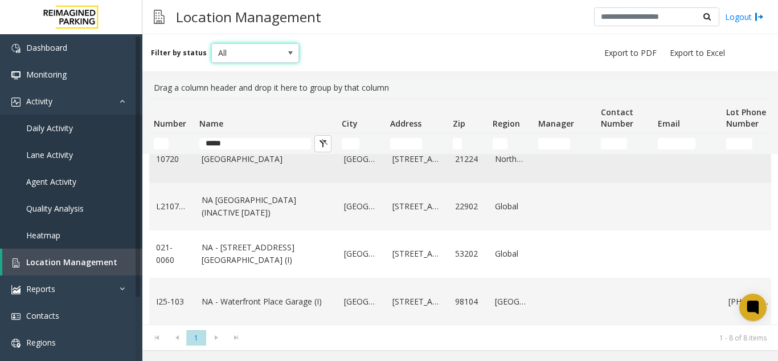
scroll to position [171, 0]
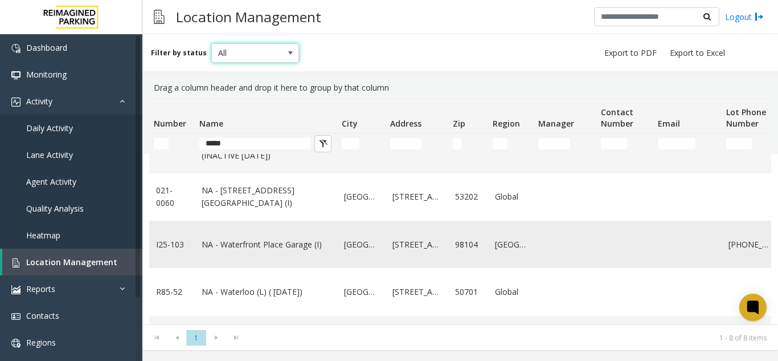
click at [296, 242] on link "NA - Waterfront Place Garage (I)" at bounding box center [266, 244] width 129 height 13
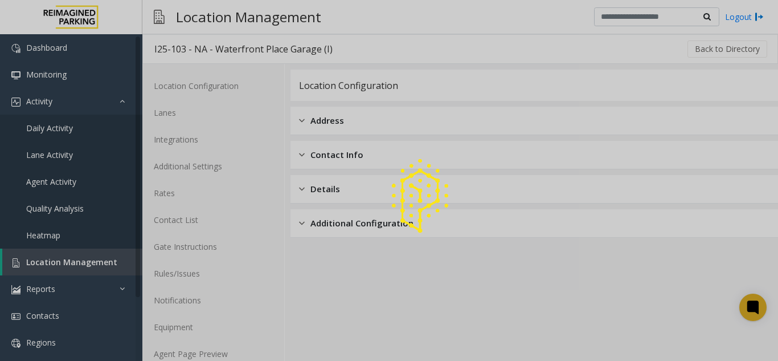
click at [269, 354] on div at bounding box center [389, 180] width 778 height 361
click at [269, 354] on link "Agent Page Preview" at bounding box center [213, 353] width 142 height 27
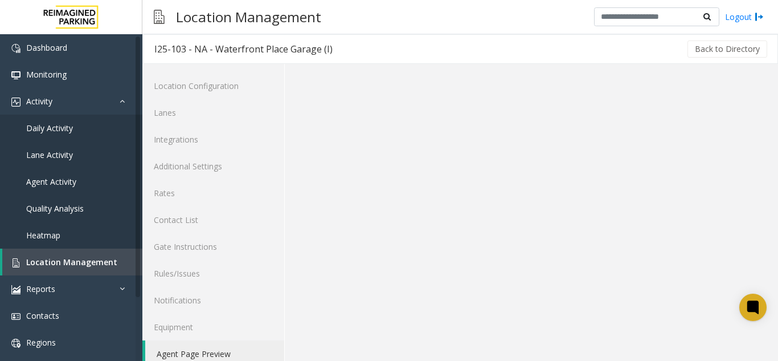
click at [259, 354] on link "Agent Page Preview" at bounding box center [214, 353] width 139 height 27
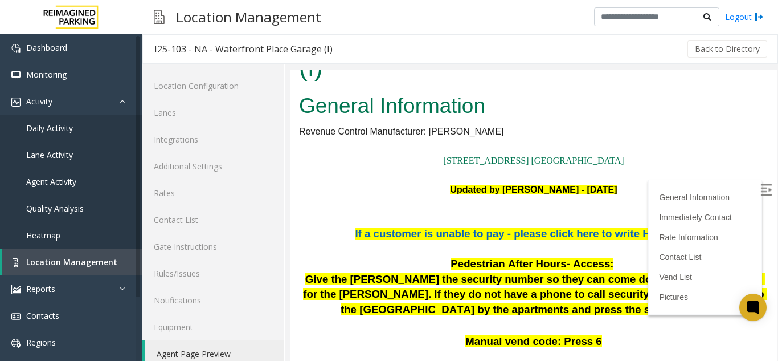
click at [760, 189] on img at bounding box center [765, 189] width 11 height 11
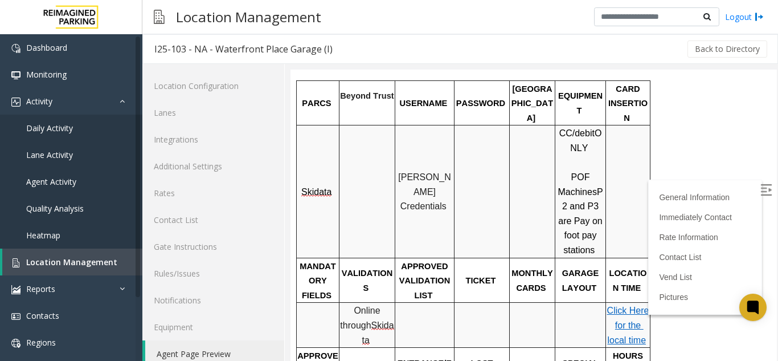
scroll to position [627, 0]
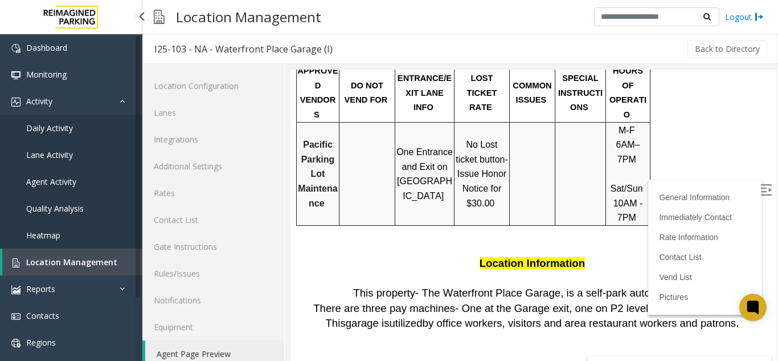
click at [93, 254] on link "Location Management" at bounding box center [72, 261] width 140 height 27
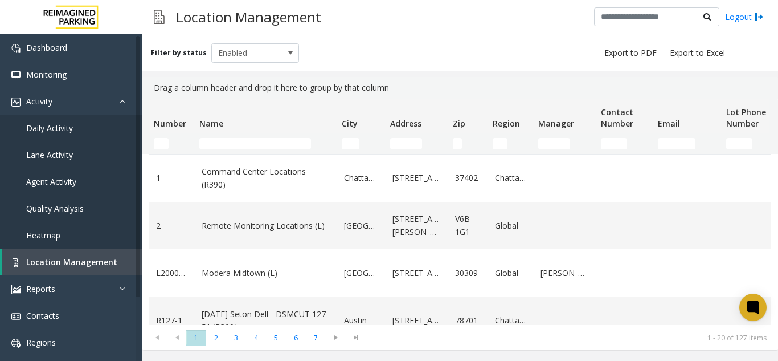
click at [255, 137] on td "Name Filter" at bounding box center [266, 143] width 142 height 21
click at [256, 146] on input "Name Filter" at bounding box center [255, 143] width 112 height 11
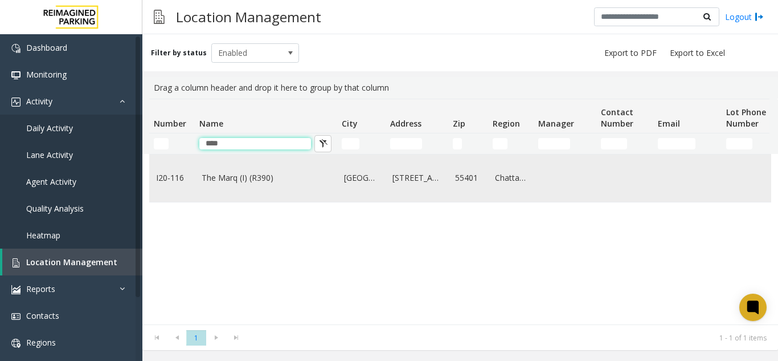
type input "****"
click at [234, 187] on td "The Marq (I) (R390)" at bounding box center [266, 177] width 142 height 47
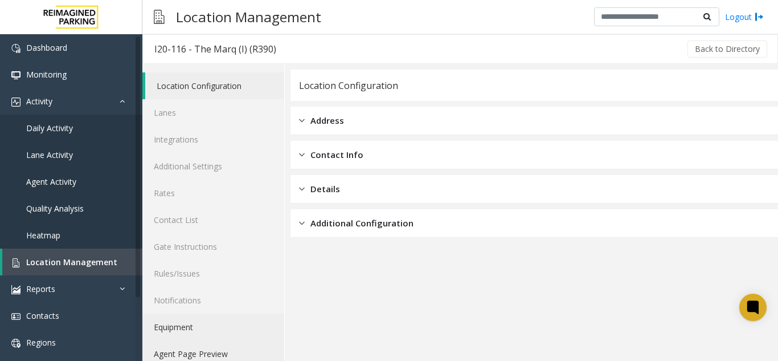
drag, startPoint x: 241, startPoint y: 345, endPoint x: 264, endPoint y: 322, distance: 32.6
click at [240, 344] on link "Agent Page Preview" at bounding box center [213, 353] width 142 height 27
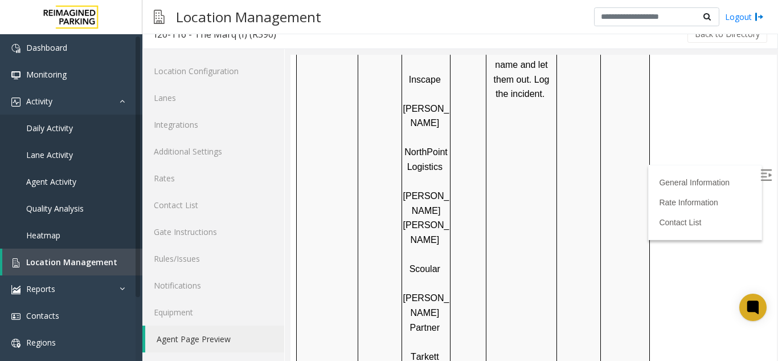
scroll to position [1424, 0]
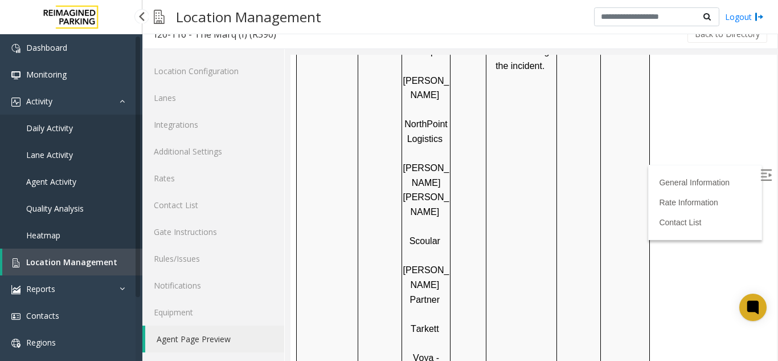
click at [65, 263] on span "Location Management" at bounding box center [71, 261] width 91 height 11
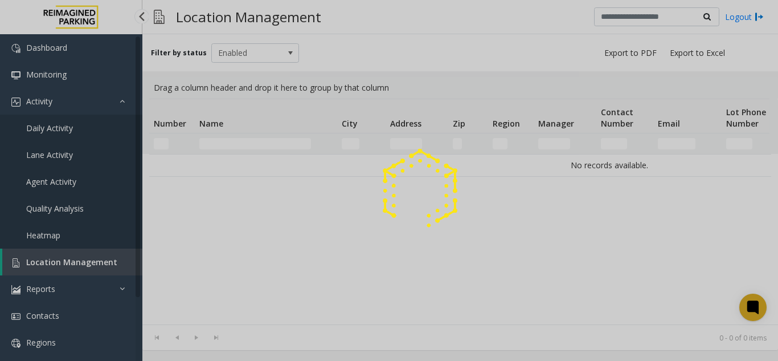
click at [65, 263] on div at bounding box center [389, 180] width 778 height 361
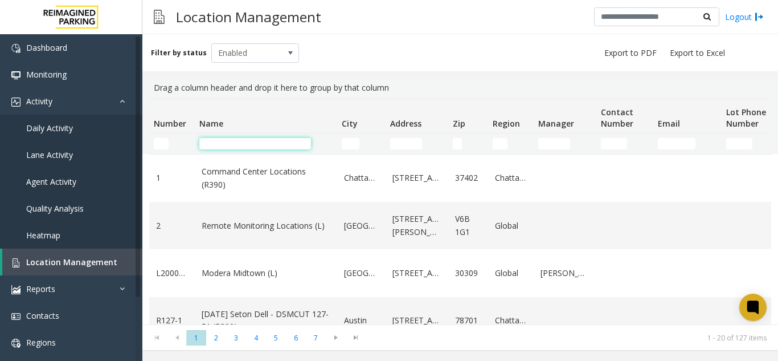
click at [240, 144] on input "Name Filter" at bounding box center [255, 143] width 112 height 11
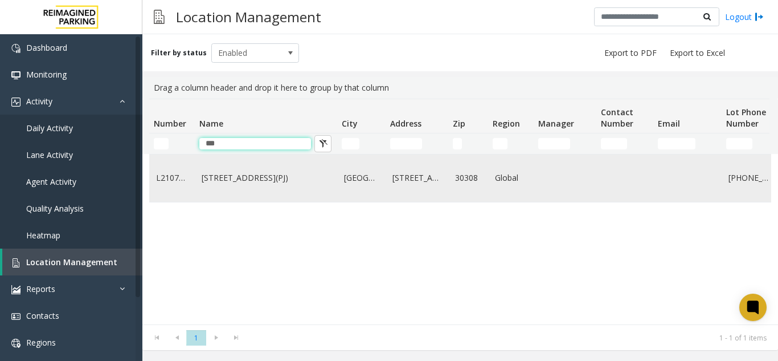
type input "***"
click at [254, 181] on link "730 Peachtree Street (L)(PJ)" at bounding box center [266, 177] width 129 height 13
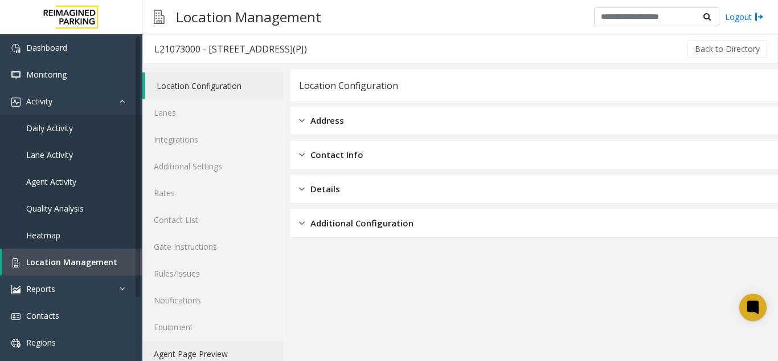
click at [211, 354] on link "Agent Page Preview" at bounding box center [213, 353] width 142 height 27
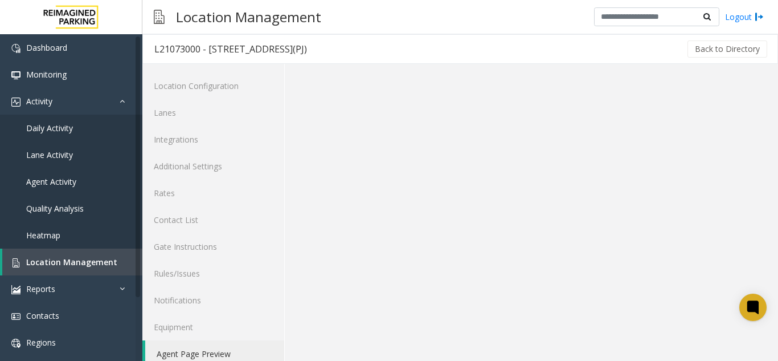
click at [211, 354] on link "Agent Page Preview" at bounding box center [214, 353] width 139 height 27
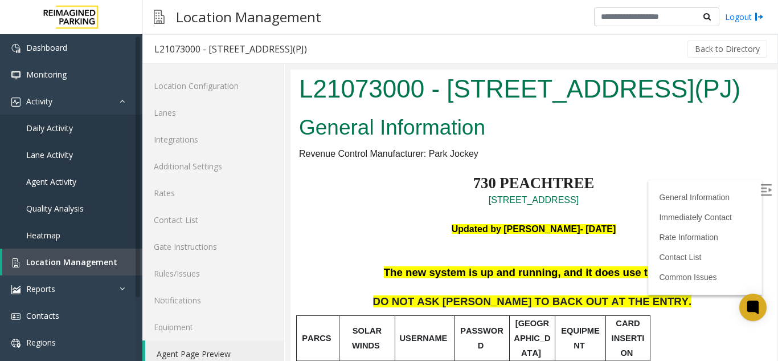
click at [760, 189] on img at bounding box center [765, 189] width 11 height 11
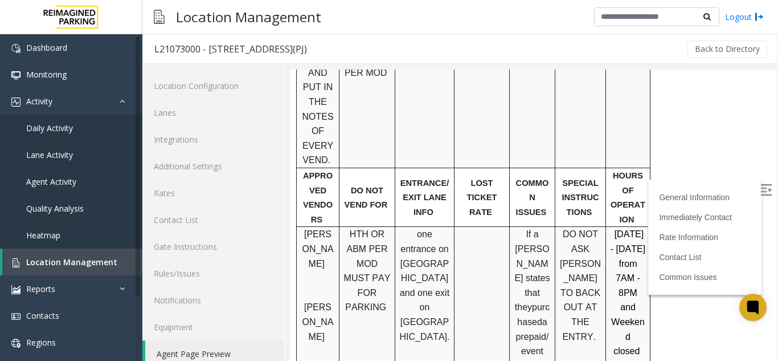
scroll to position [627, 0]
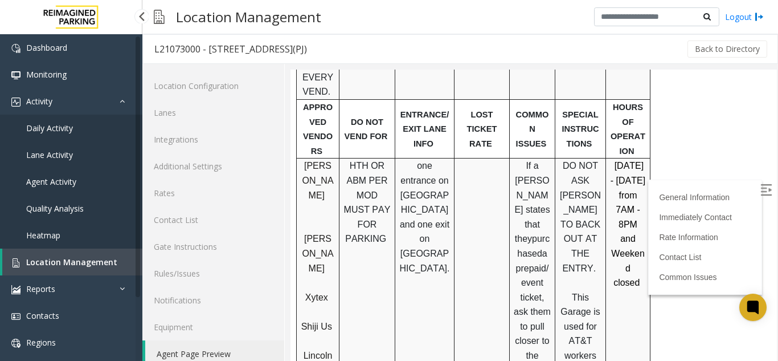
click at [101, 261] on span "Location Management" at bounding box center [71, 261] width 91 height 11
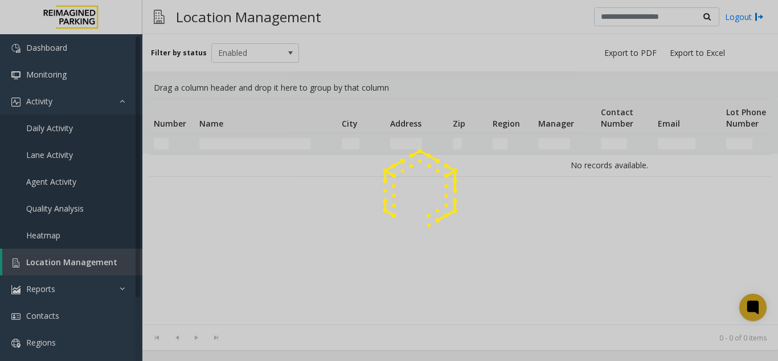
click at [101, 261] on div at bounding box center [389, 180] width 778 height 361
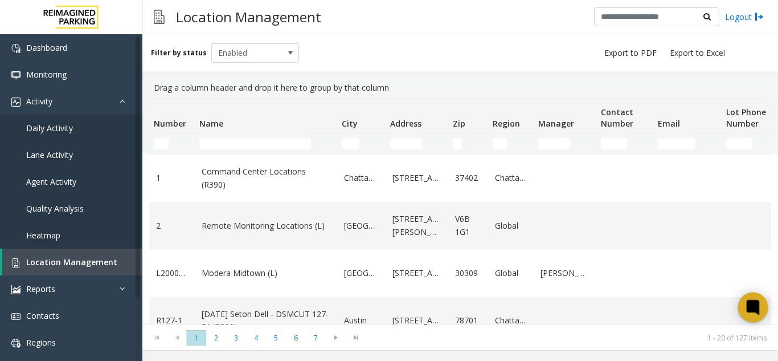
click at [755, 313] on icon at bounding box center [753, 307] width 19 height 19
click at [751, 305] on icon at bounding box center [752, 306] width 9 height 9
click at [753, 300] on icon at bounding box center [753, 307] width 13 height 15
click at [756, 299] on icon at bounding box center [753, 307] width 19 height 19
click at [752, 305] on icon at bounding box center [752, 306] width 9 height 9
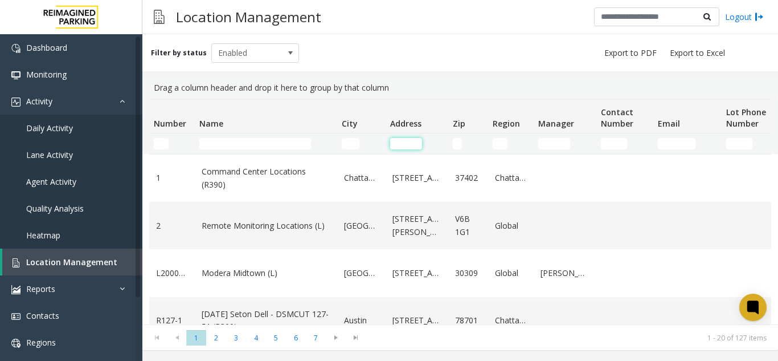
click at [415, 145] on input "Address Filter" at bounding box center [406, 143] width 32 height 11
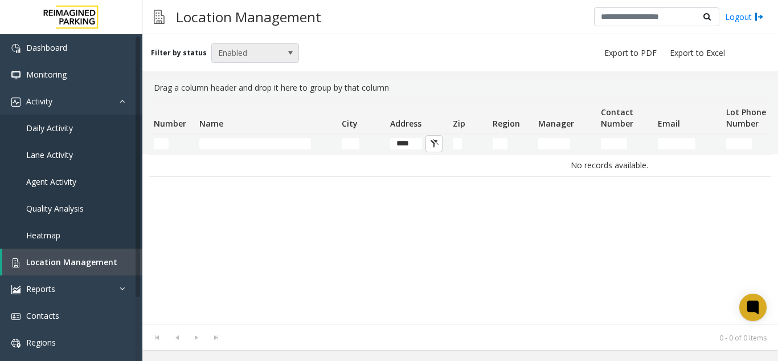
click at [284, 58] on span at bounding box center [290, 53] width 16 height 18
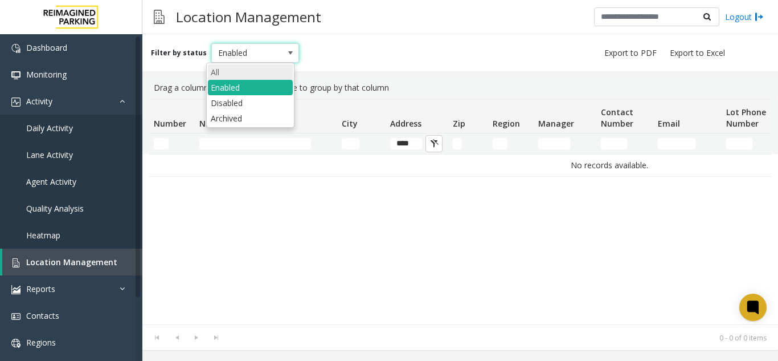
click at [262, 75] on li "All" at bounding box center [250, 71] width 85 height 15
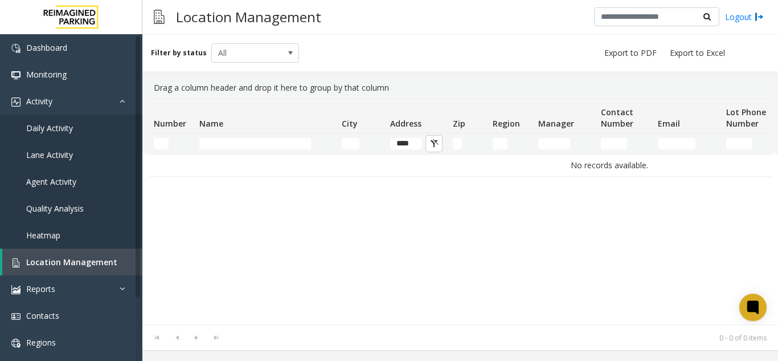
click at [410, 151] on td "****" at bounding box center [417, 143] width 63 height 21
click at [412, 148] on input "****" at bounding box center [406, 143] width 32 height 11
type input "*"
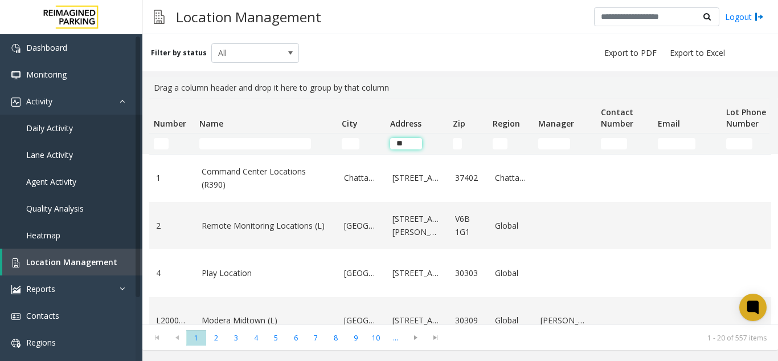
type input "***"
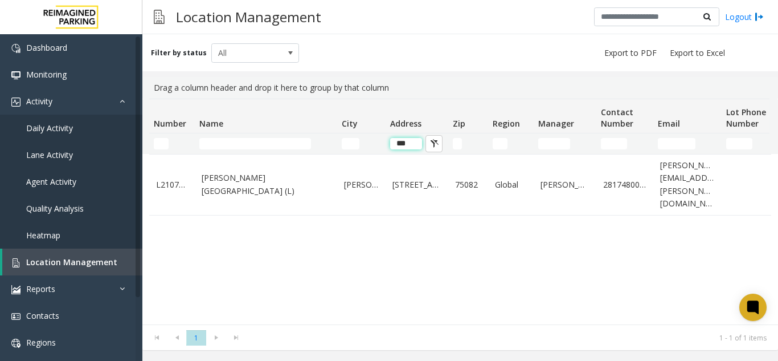
click at [415, 148] on input "***" at bounding box center [406, 143] width 32 height 11
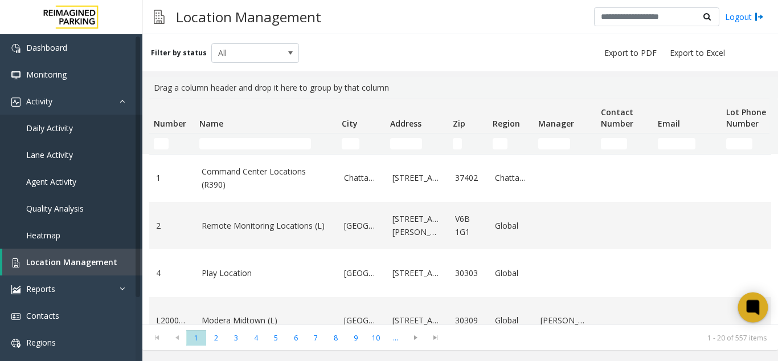
drag, startPoint x: 745, startPoint y: 298, endPoint x: 751, endPoint y: 298, distance: 6.3
click at [747, 298] on icon at bounding box center [753, 307] width 19 height 19
click at [747, 296] on div at bounding box center [753, 307] width 30 height 30
click at [254, 146] on input "Name Filter" at bounding box center [255, 143] width 112 height 11
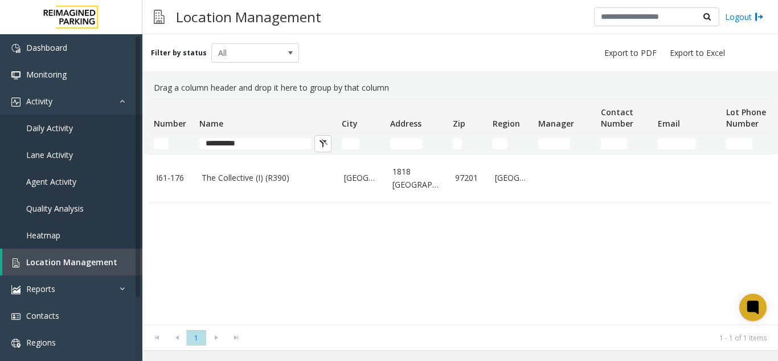
type input "**********"
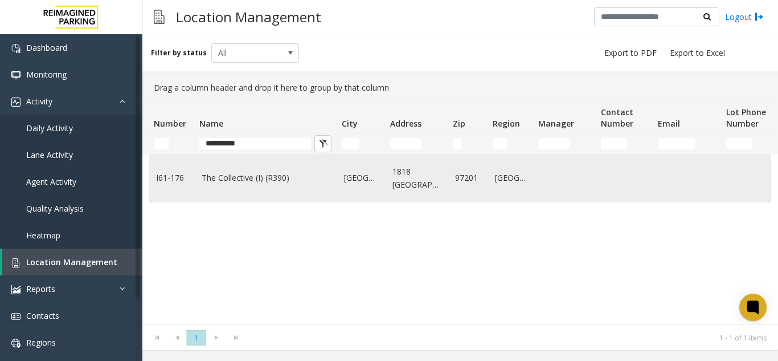
click at [283, 180] on link "The Collective (I) (R390)" at bounding box center [266, 177] width 129 height 13
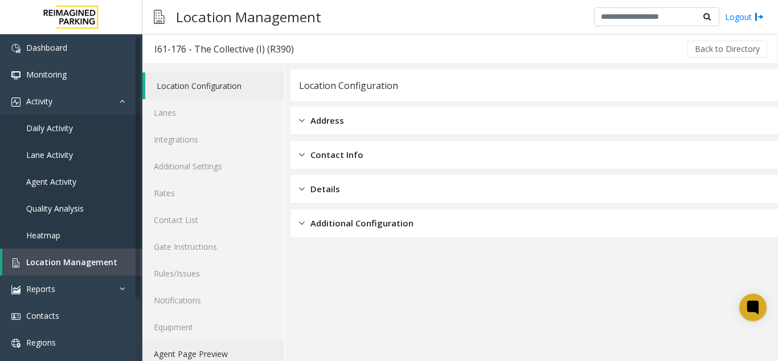
click at [267, 357] on link "Agent Page Preview" at bounding box center [213, 353] width 142 height 27
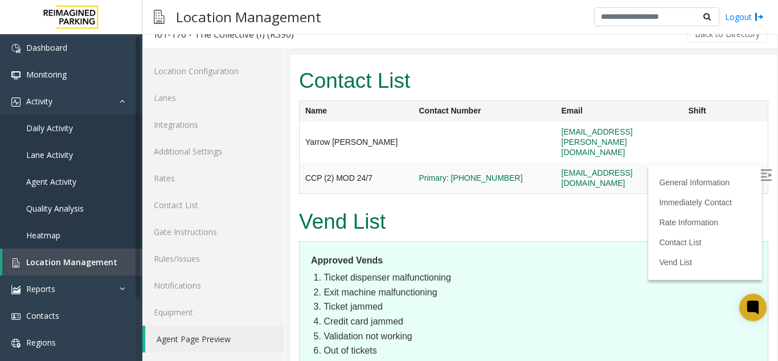
scroll to position [1367, 0]
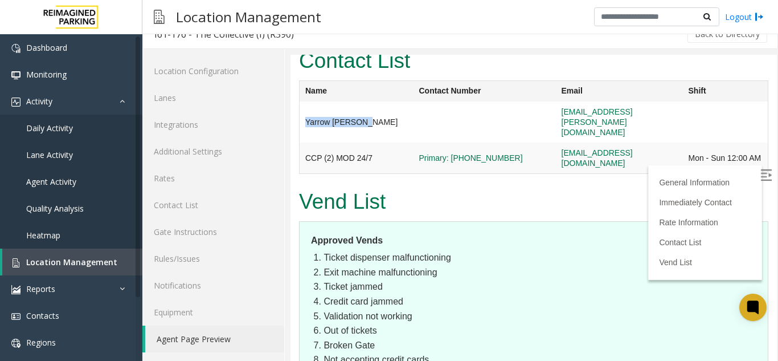
drag, startPoint x: 373, startPoint y: 93, endPoint x: 306, endPoint y: 97, distance: 66.8
click at [306, 101] on td "Yarrow [PERSON_NAME]" at bounding box center [357, 121] width 114 height 41
copy td "Yarrow [PERSON_NAME]"
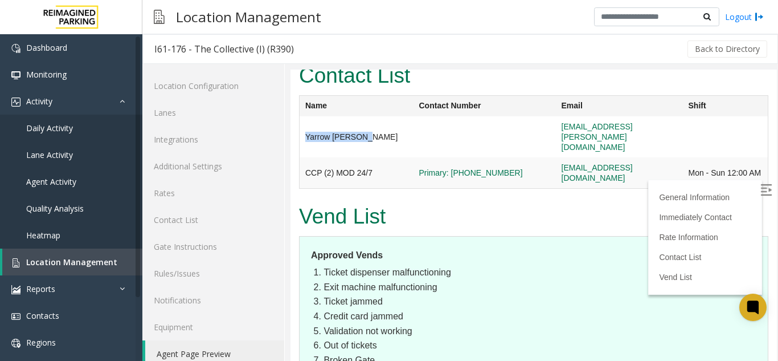
scroll to position [1196, 0]
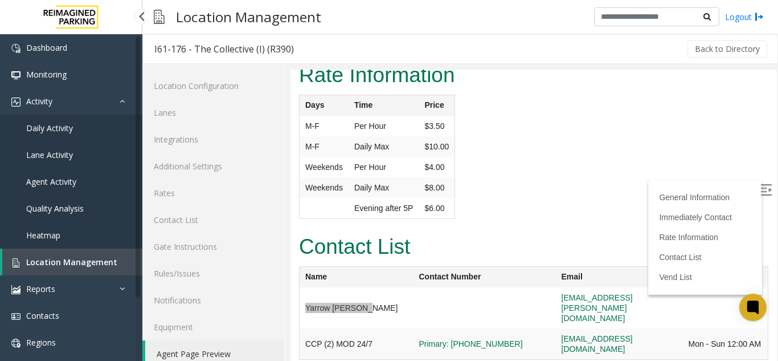
click at [108, 263] on span "Location Management" at bounding box center [71, 261] width 91 height 11
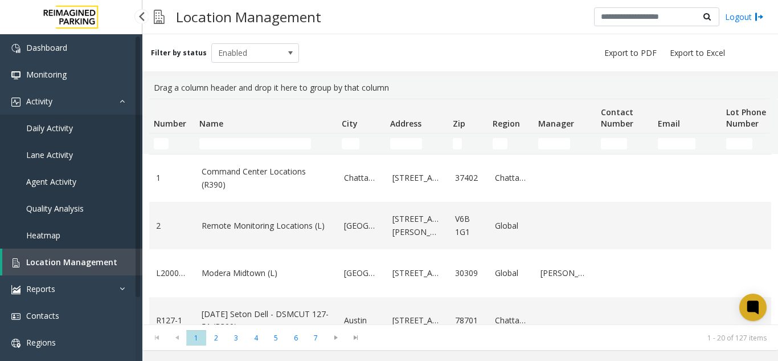
click at [105, 118] on link "Daily Activity" at bounding box center [71, 127] width 142 height 27
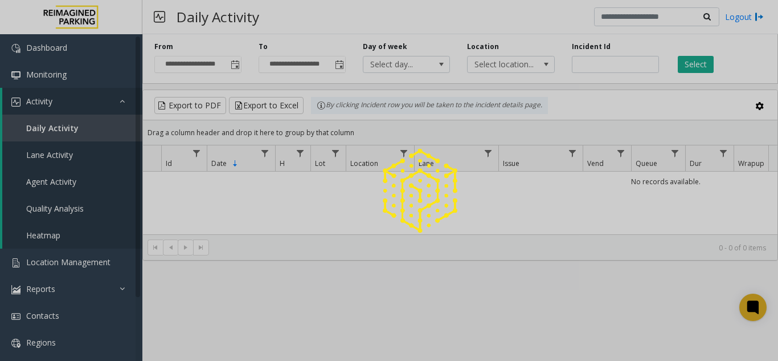
click at [231, 69] on span "Toggle popup" at bounding box center [235, 64] width 9 height 9
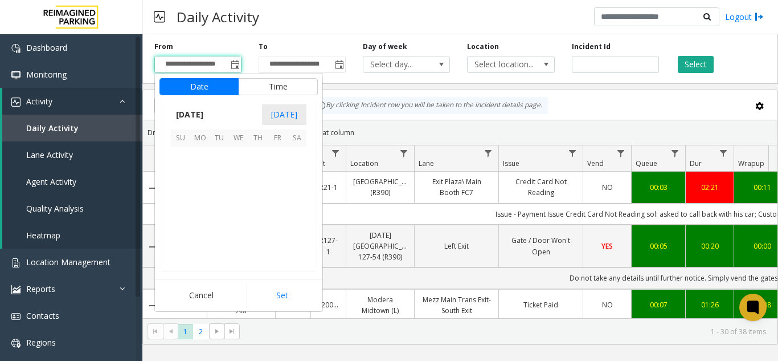
scroll to position [204415, 0]
click at [231, 69] on span "Toggle popup" at bounding box center [235, 64] width 9 height 9
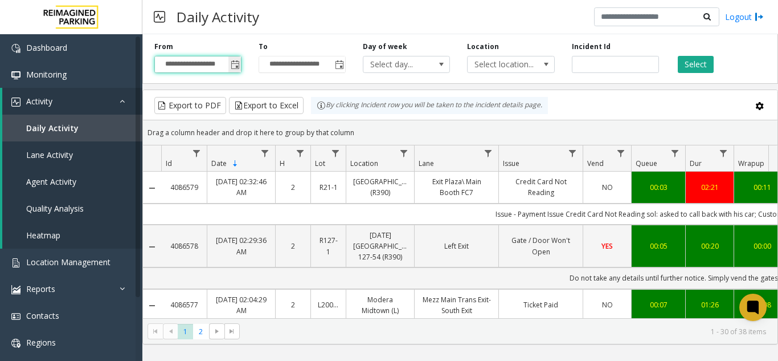
click at [236, 65] on span "Toggle popup" at bounding box center [235, 64] width 9 height 9
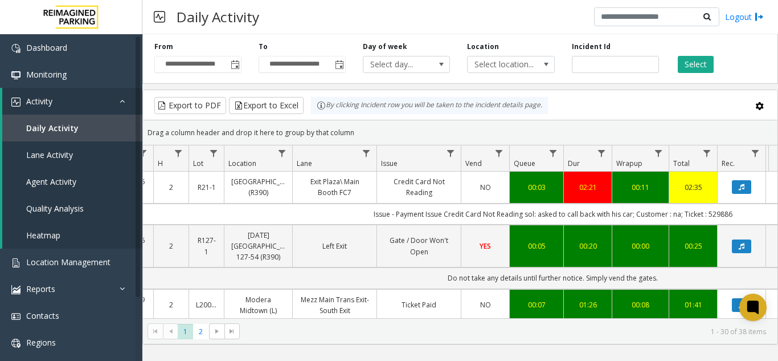
scroll to position [0, 211]
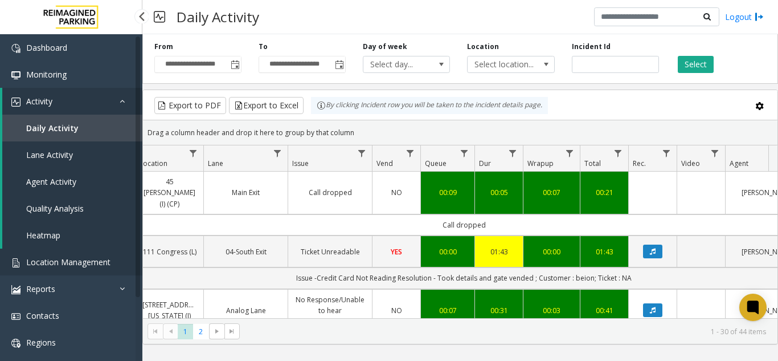
click at [108, 255] on link "Location Management" at bounding box center [71, 261] width 142 height 27
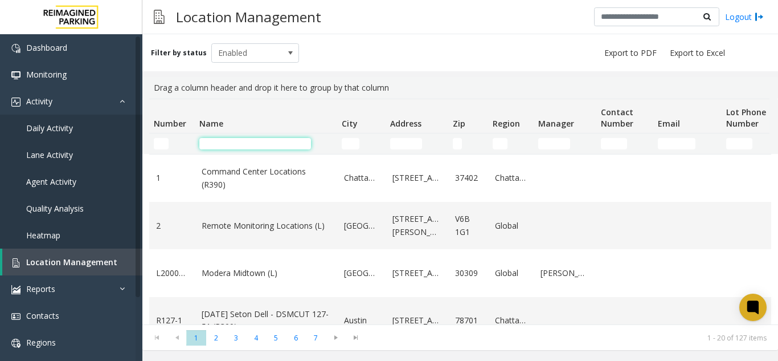
click at [245, 142] on input "Name Filter" at bounding box center [255, 143] width 112 height 11
click at [235, 147] on input "Name Filter" at bounding box center [255, 143] width 112 height 11
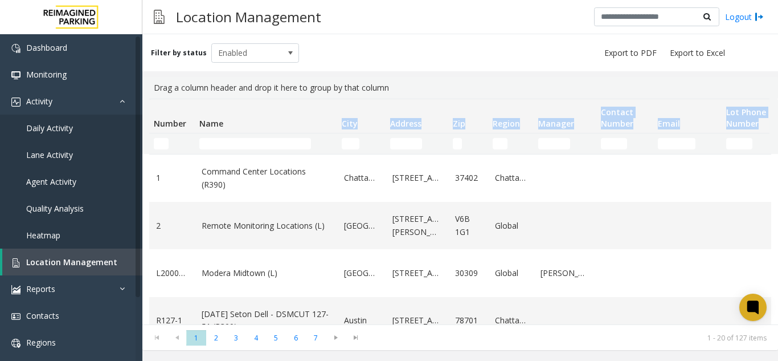
click at [245, 133] on thead "Number Name City Address Zip Region Manager Contact Number Email Lot Phone Numb…" at bounding box center [609, 126] width 920 height 55
click at [69, 248] on link "Location Management" at bounding box center [72, 261] width 140 height 27
click at [62, 252] on link "Location Management" at bounding box center [72, 261] width 140 height 27
click at [111, 263] on span "Location Management" at bounding box center [71, 261] width 91 height 11
click at [73, 277] on link "Reports" at bounding box center [71, 288] width 142 height 27
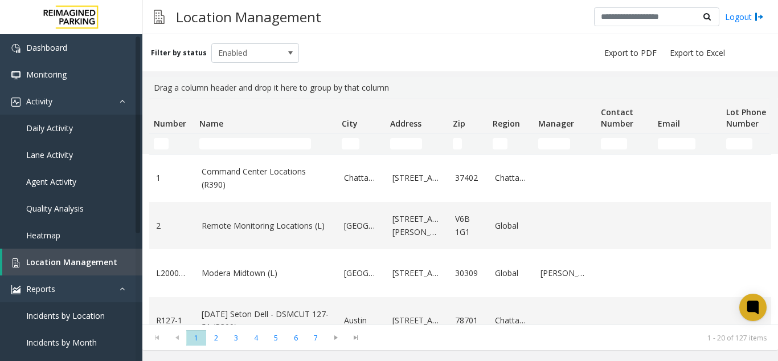
click at [387, 59] on div "Filter by status Enabled" at bounding box center [460, 52] width 636 height 37
